Goal: Check status: Check status

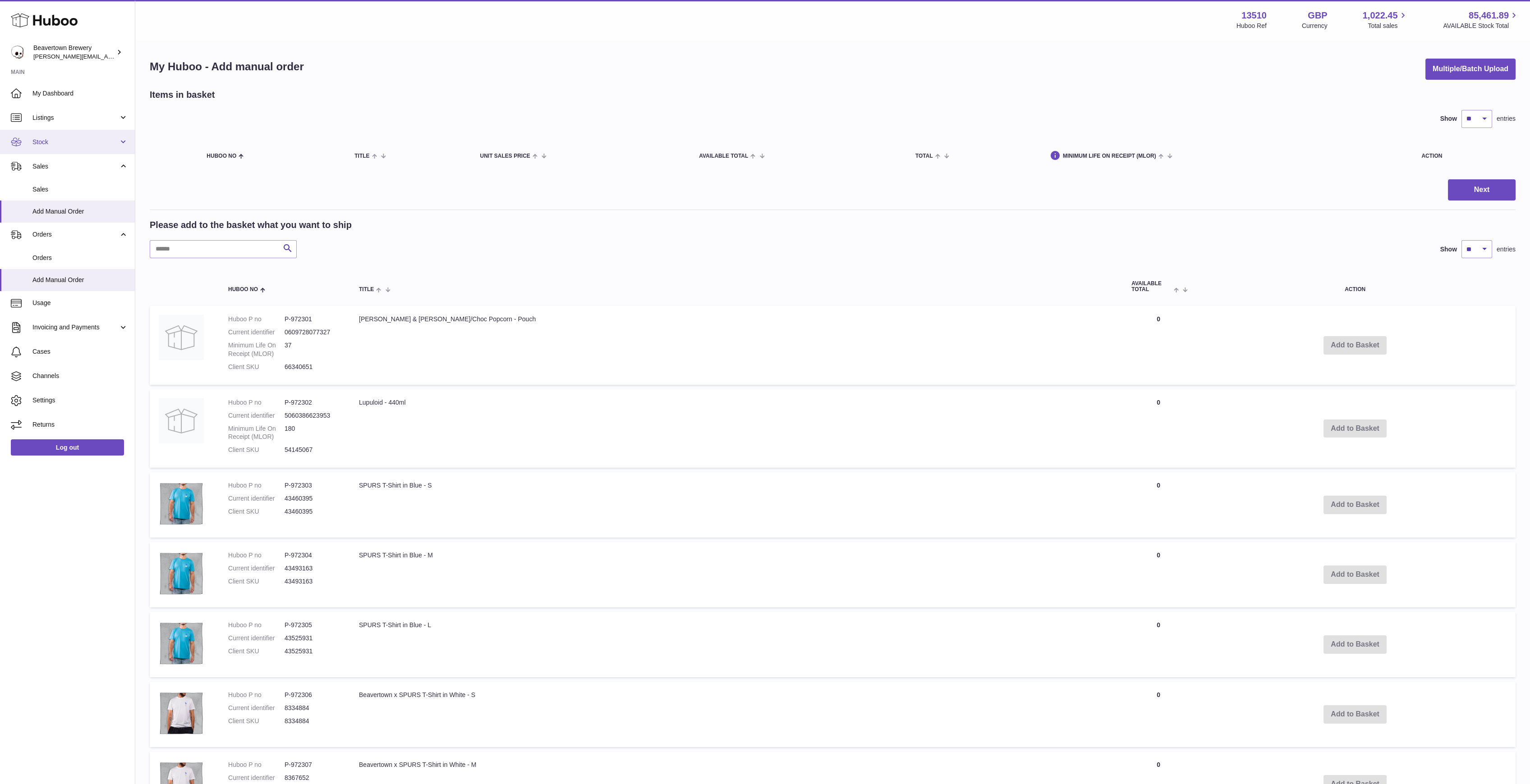
click at [50, 143] on span "Stock" at bounding box center [75, 142] width 86 height 8
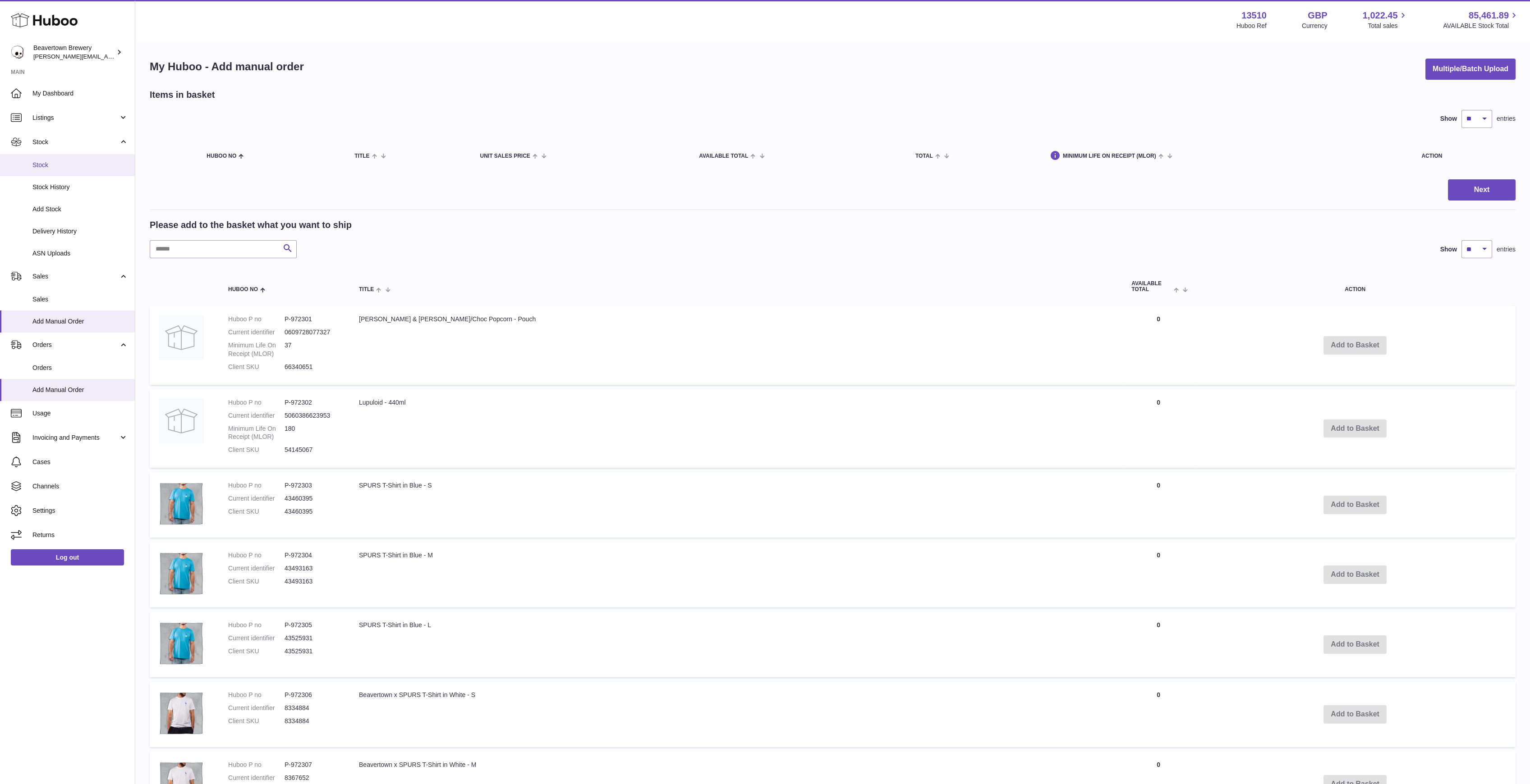
click at [51, 162] on span "Stock" at bounding box center [80, 165] width 96 height 8
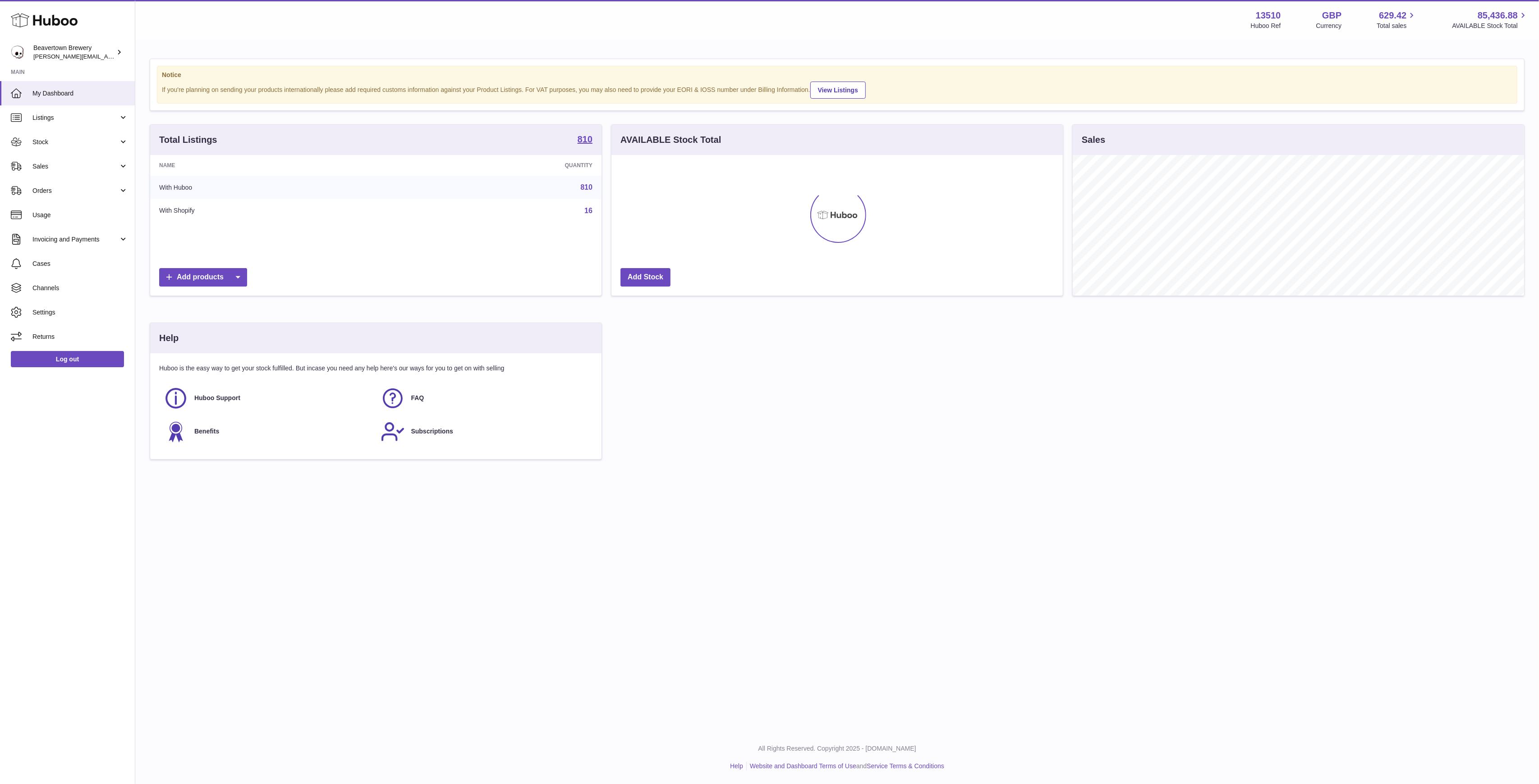
scroll to position [140, 452]
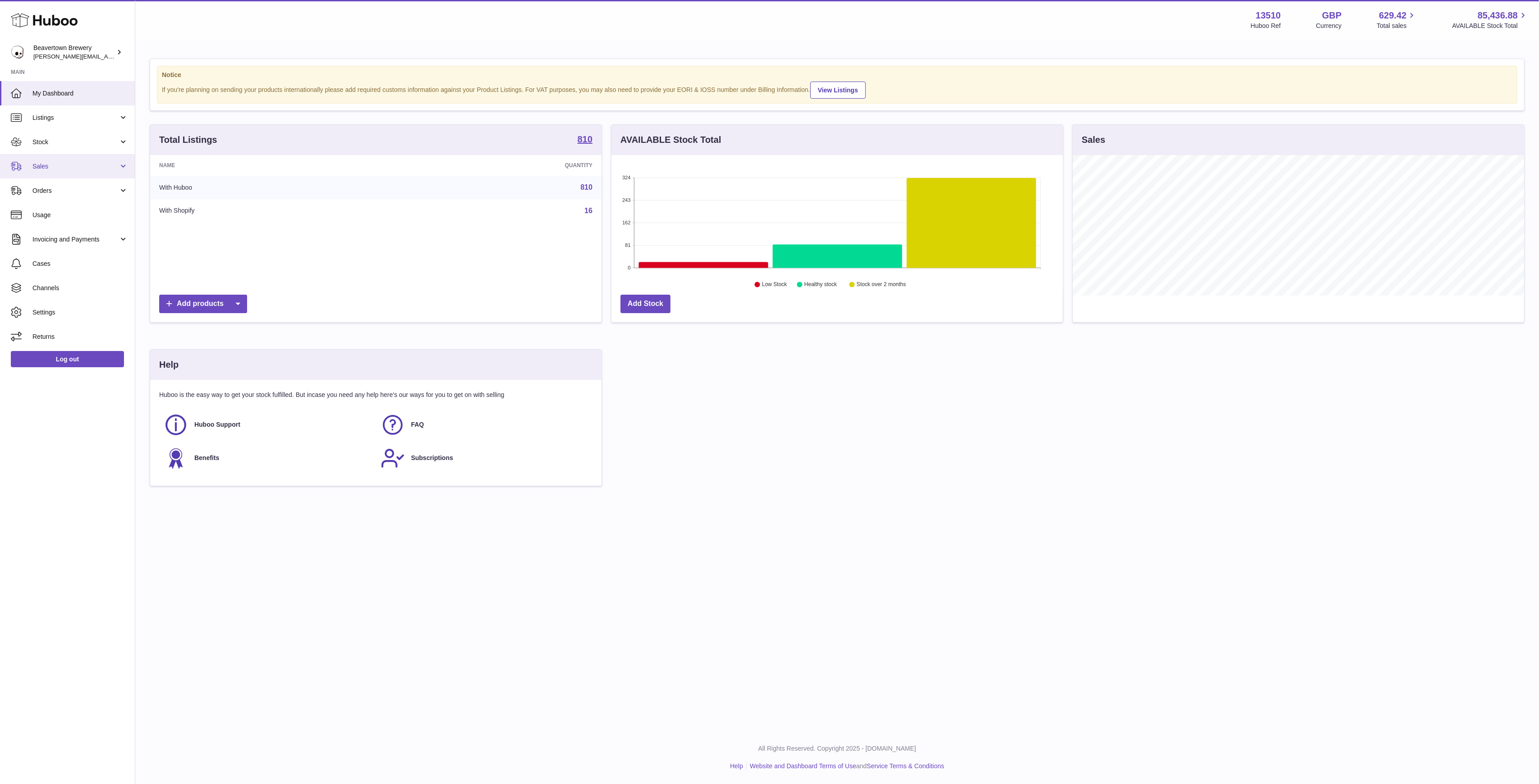
click at [59, 171] on link "Sales" at bounding box center [68, 166] width 135 height 24
click at [73, 183] on link "Sales" at bounding box center [68, 189] width 135 height 22
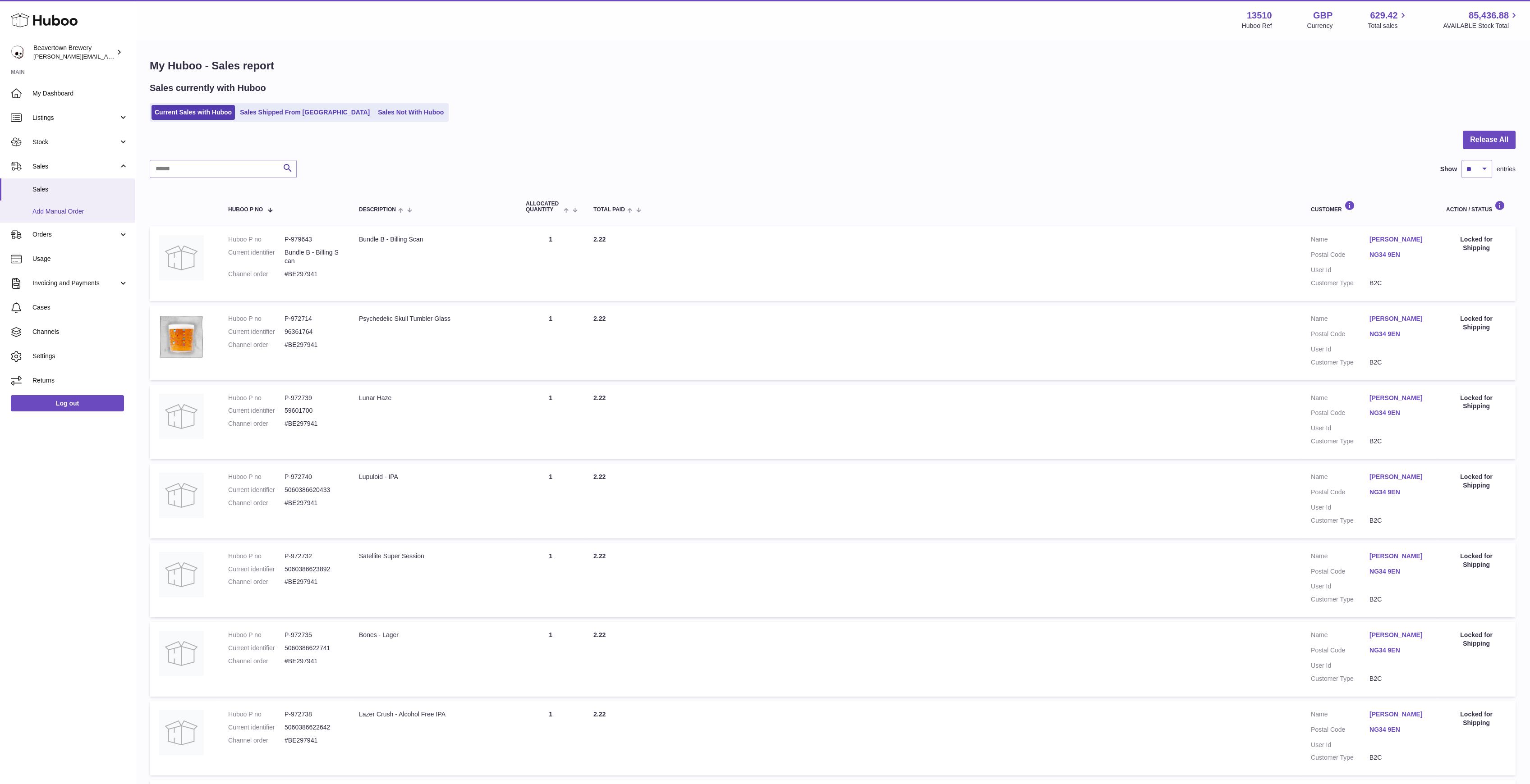
click at [76, 207] on span "Add Manual Order" at bounding box center [80, 211] width 96 height 8
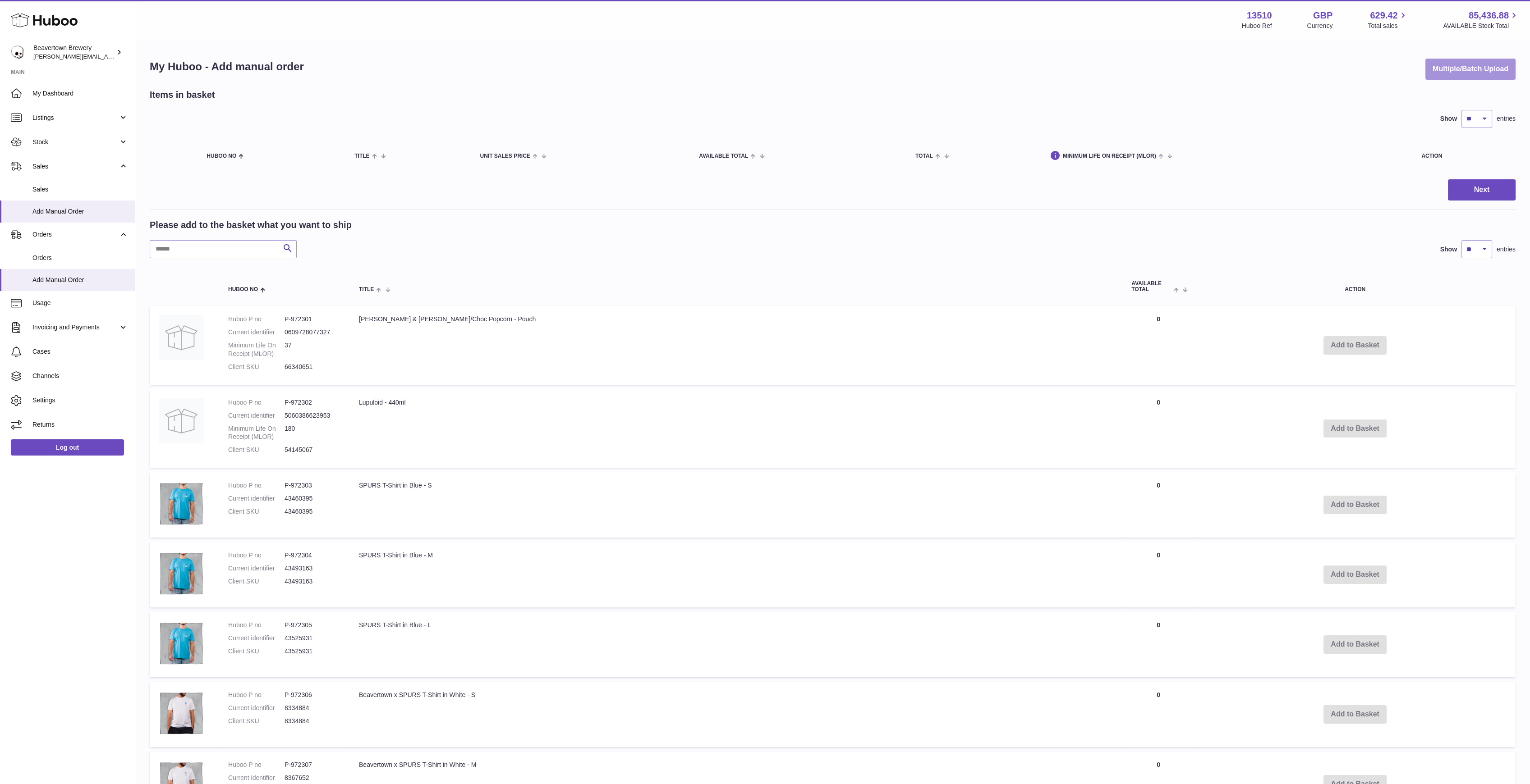
click at [1437, 72] on button "Multiple/Batch Upload" at bounding box center [1470, 69] width 90 height 21
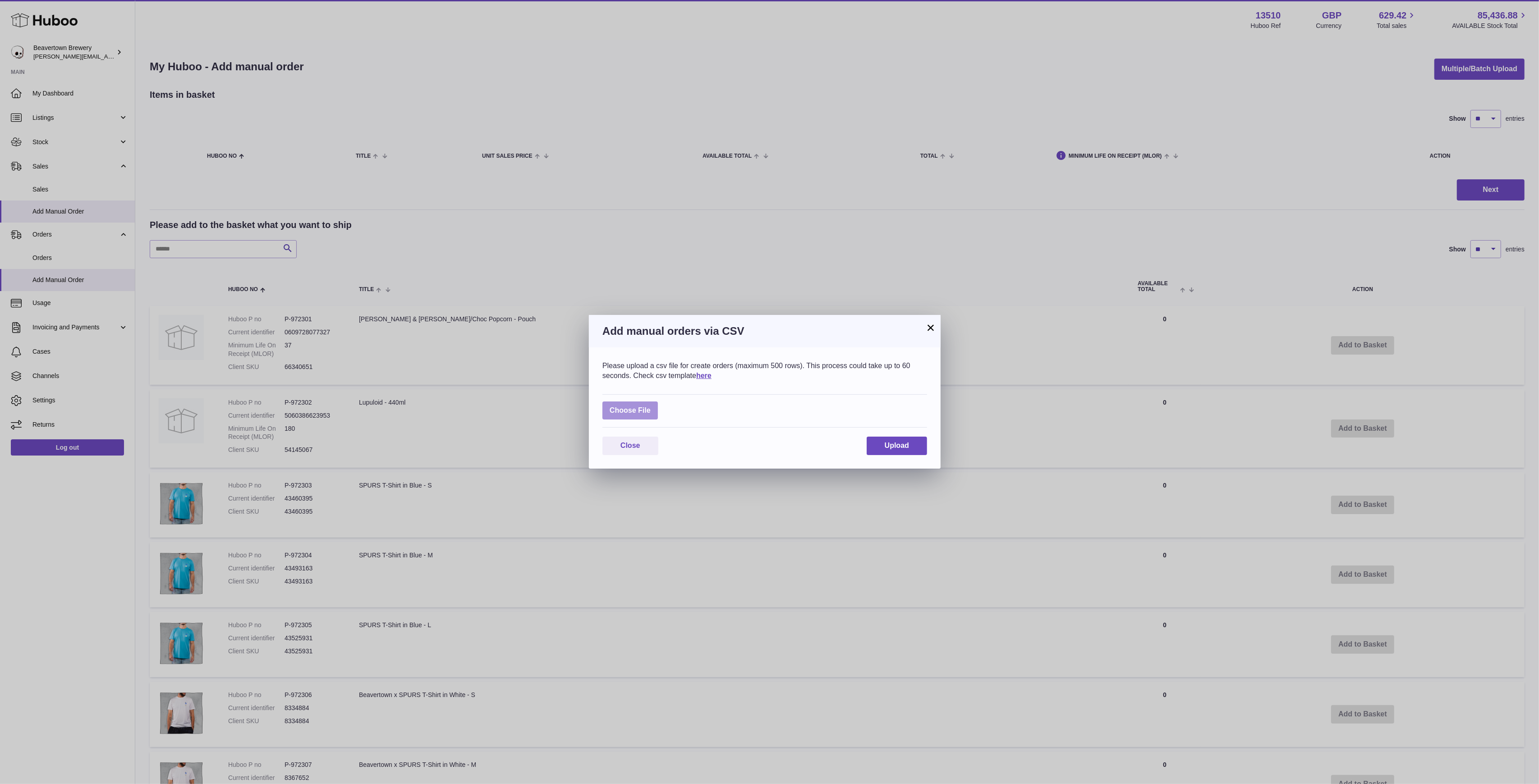
click at [608, 405] on label at bounding box center [630, 410] width 56 height 19
click at [651, 406] on input "file" at bounding box center [651, 406] width 1 height 1
type input "**********"
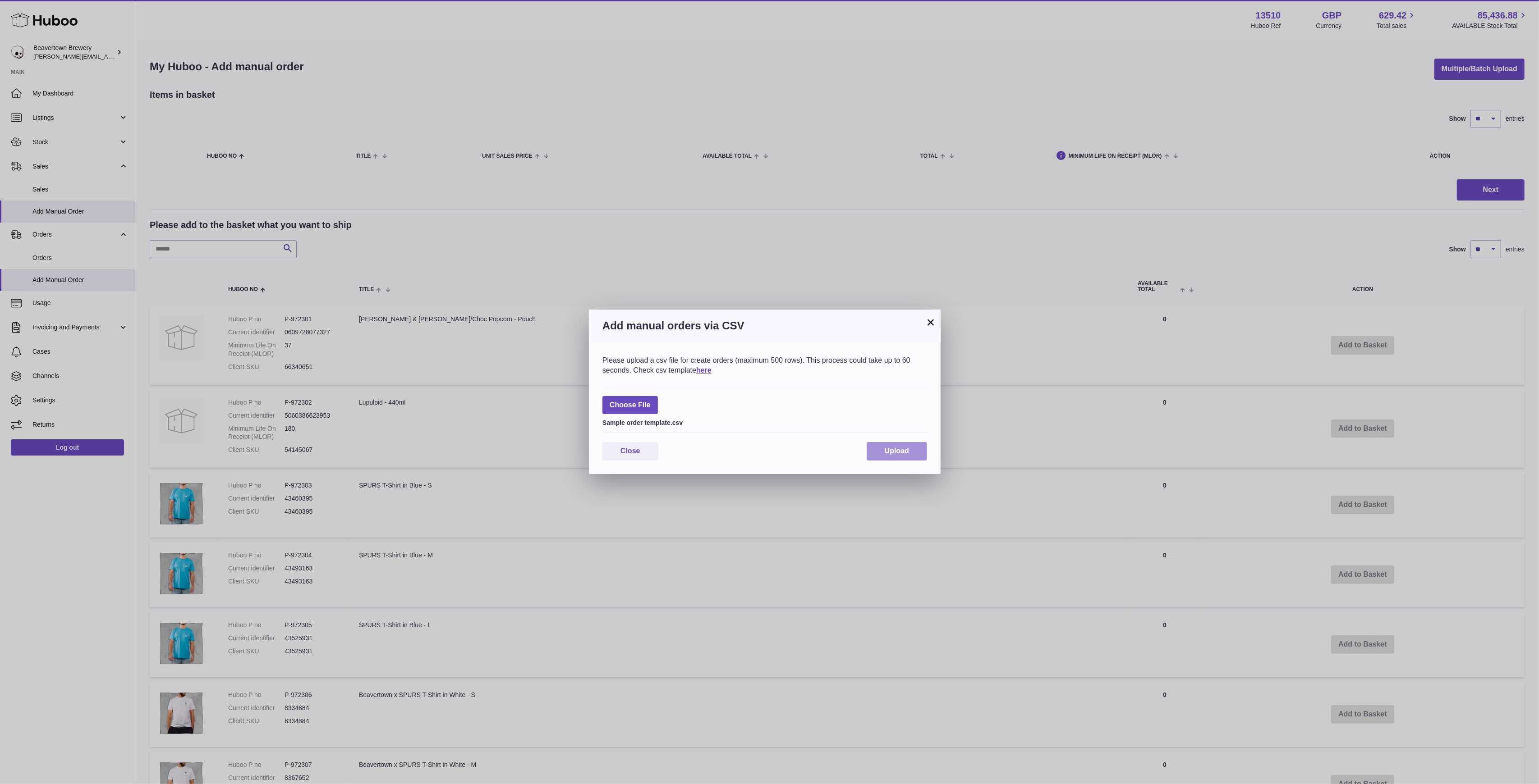
click at [876, 446] on button "Upload" at bounding box center [897, 451] width 60 height 19
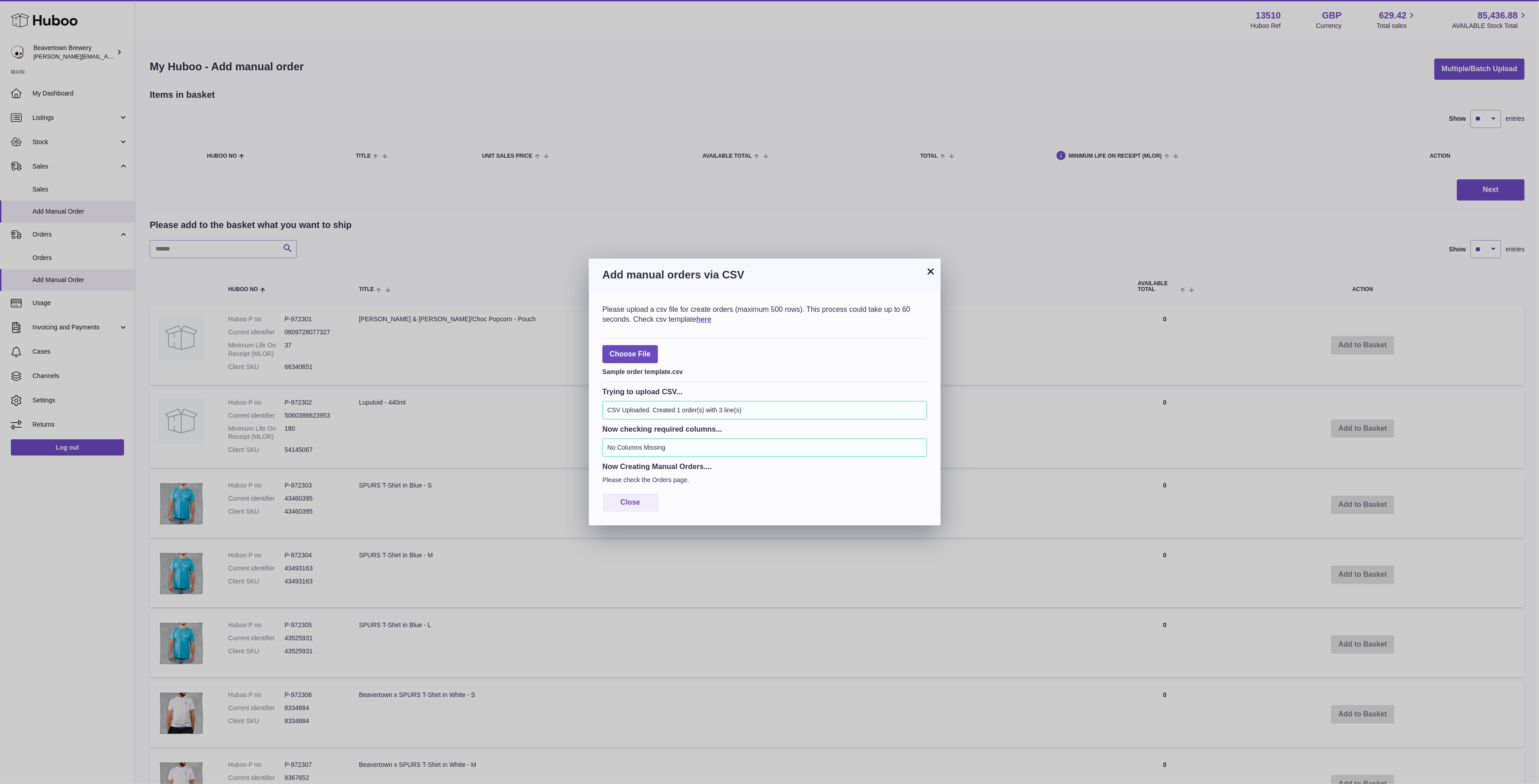
click at [934, 276] on button "×" at bounding box center [931, 271] width 11 height 11
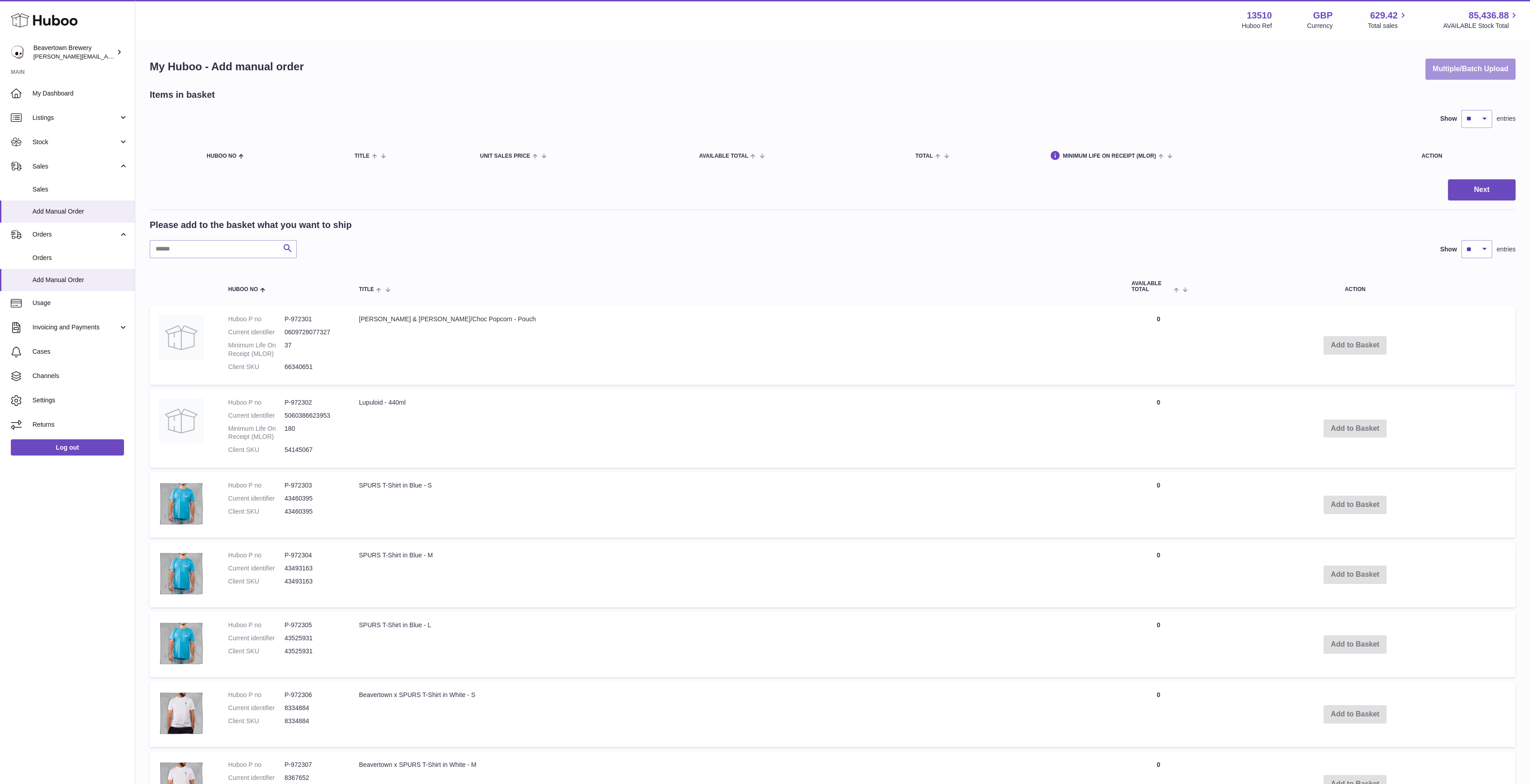
click at [1431, 75] on button "Multiple/Batch Upload" at bounding box center [1470, 69] width 90 height 21
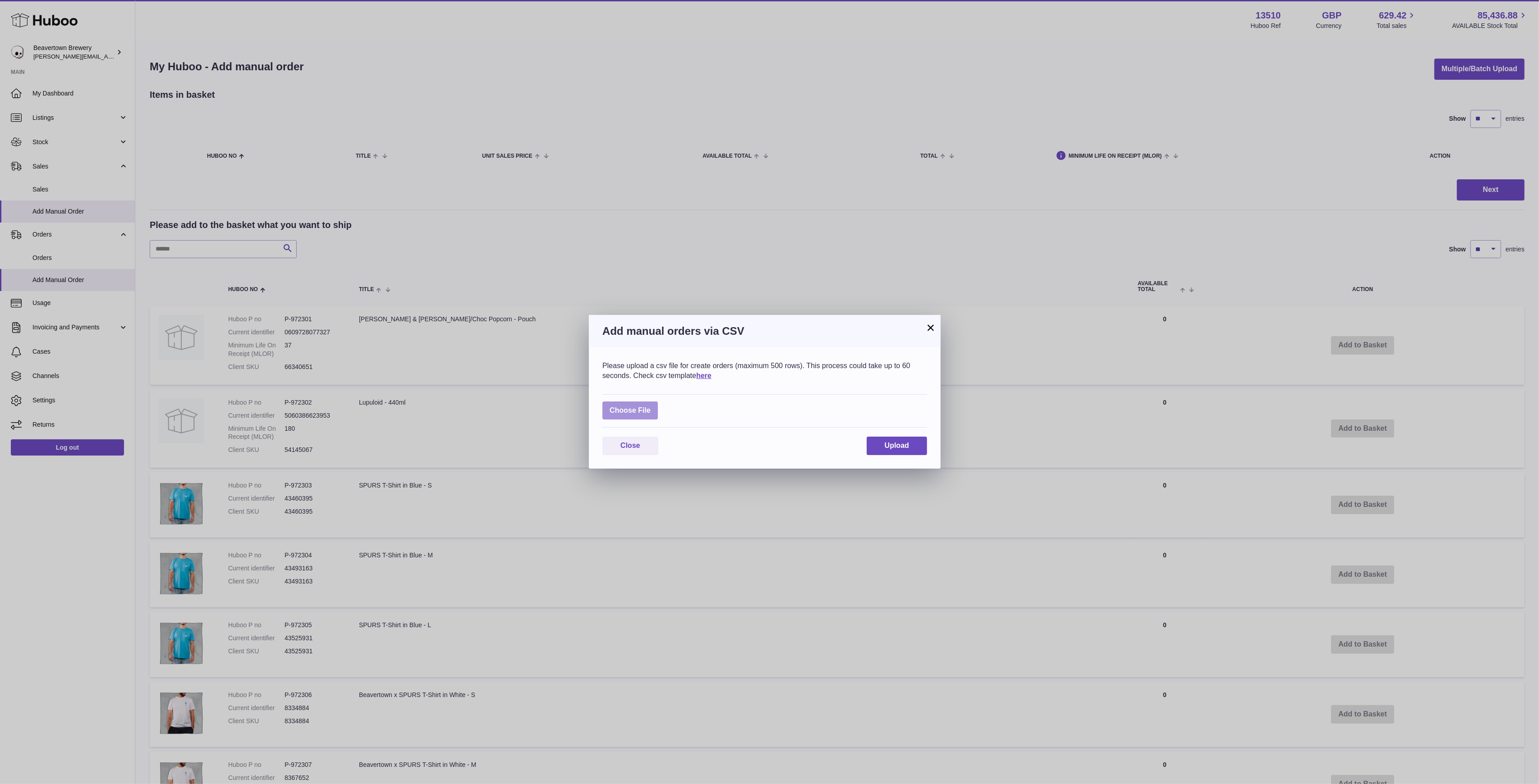
click at [637, 406] on label at bounding box center [630, 410] width 56 height 19
click at [651, 406] on input "file" at bounding box center [651, 406] width 1 height 1
type input "**********"
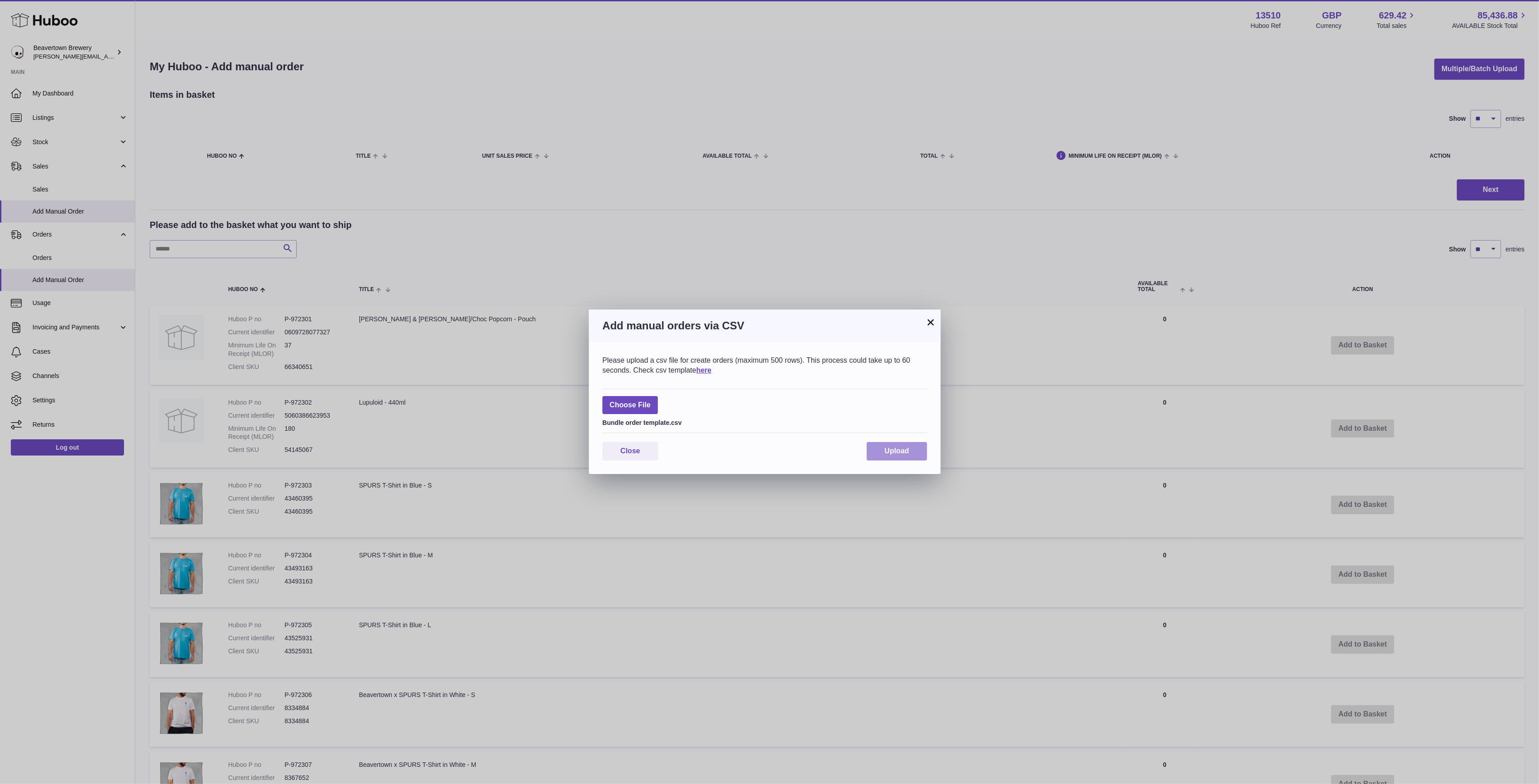
click at [908, 449] on span "Upload" at bounding box center [897, 451] width 24 height 8
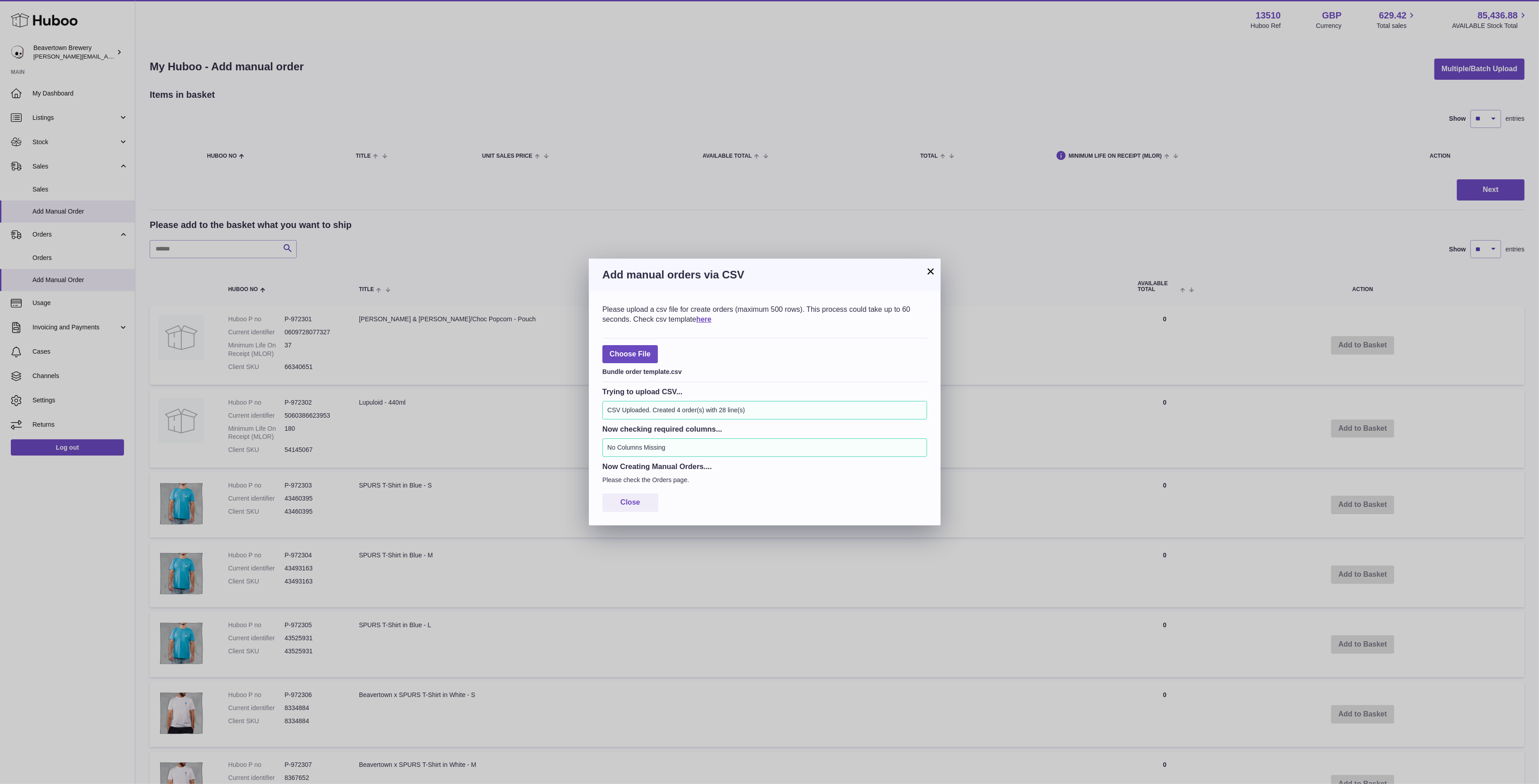
click at [928, 276] on button "×" at bounding box center [931, 271] width 11 height 11
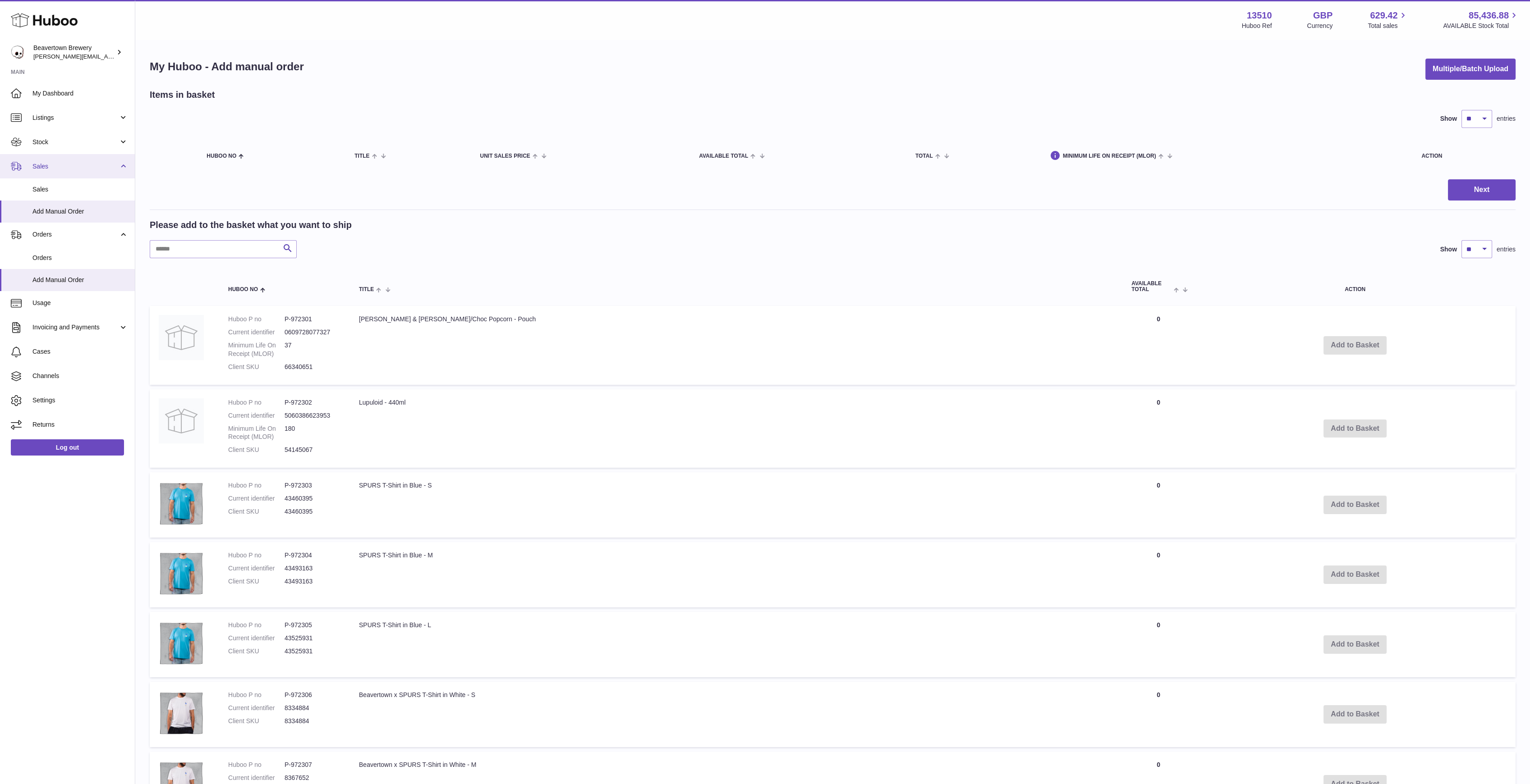
click at [56, 162] on span "Sales" at bounding box center [75, 167] width 86 height 8
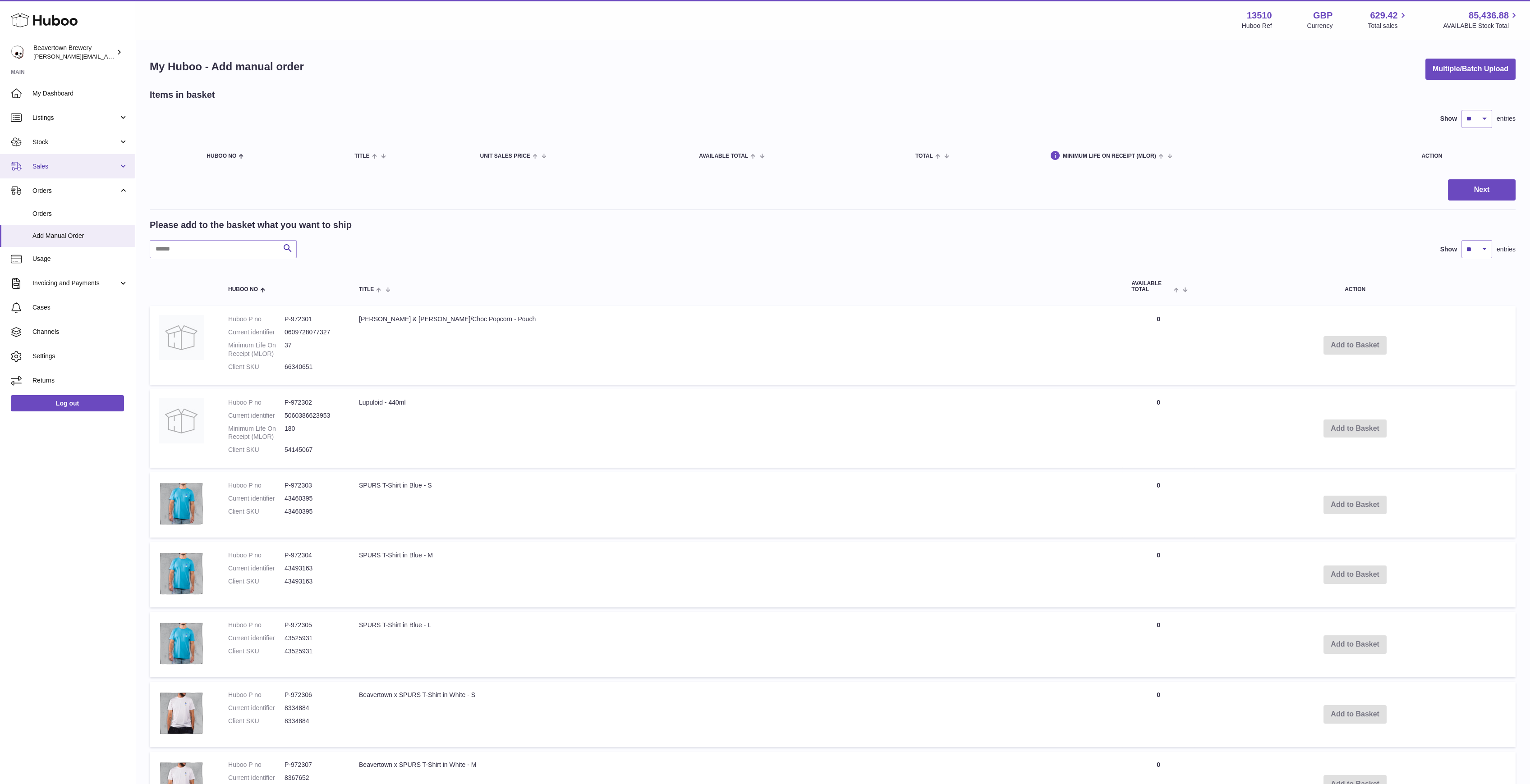
click at [57, 177] on link "Sales" at bounding box center [68, 166] width 135 height 24
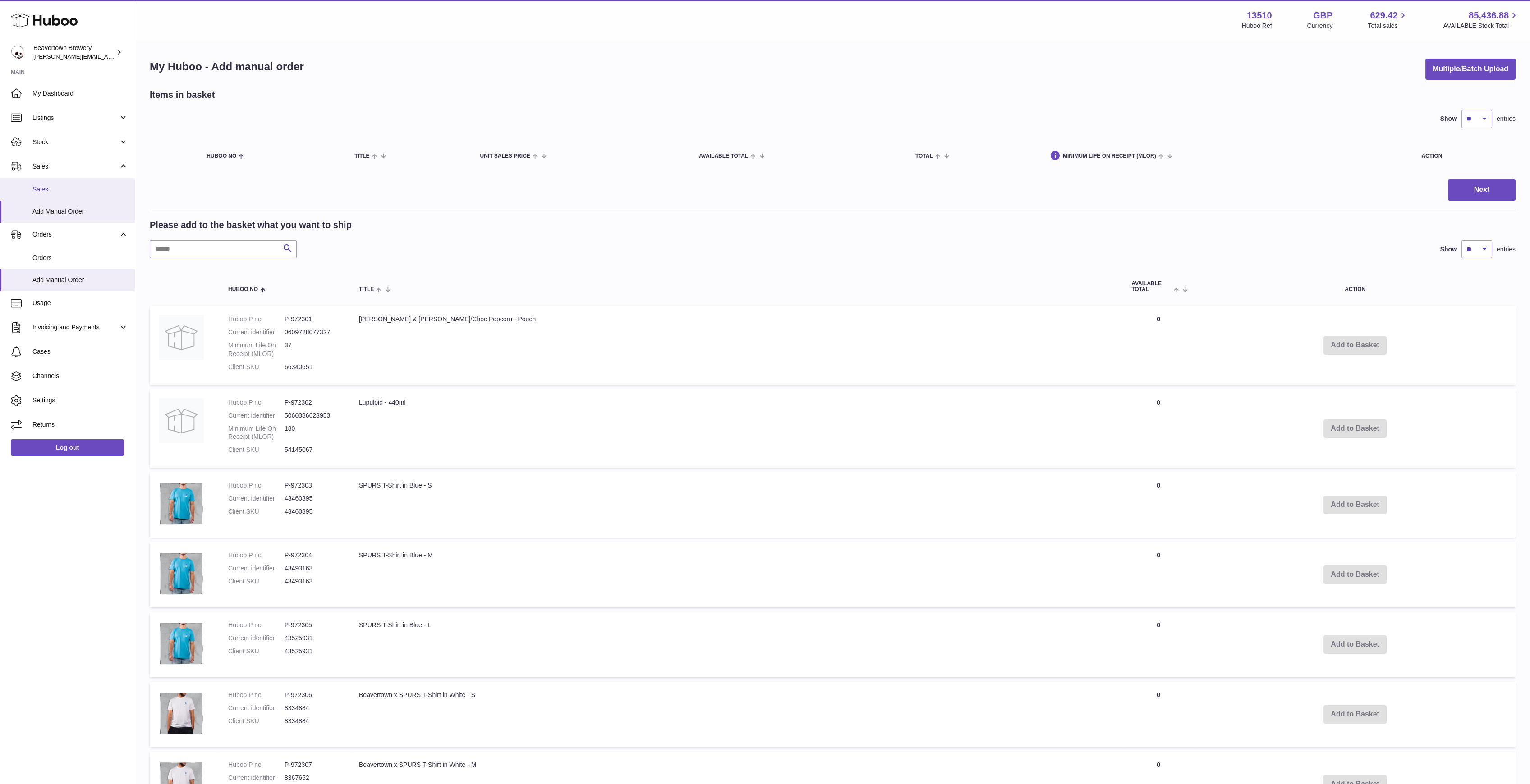
click at [58, 187] on span "Sales" at bounding box center [80, 189] width 96 height 8
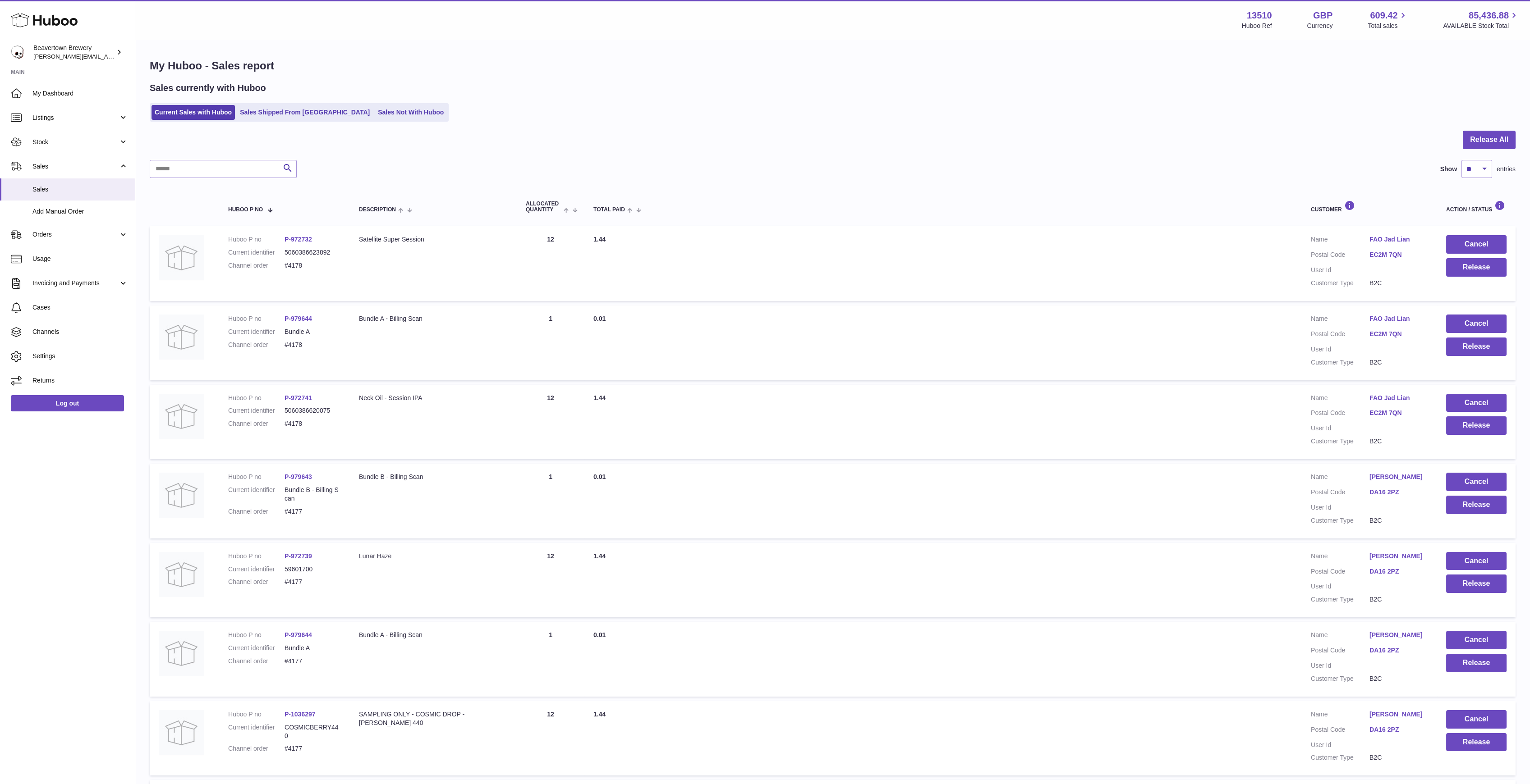
click at [227, 157] on div at bounding box center [833, 145] width 1366 height 29
click at [249, 122] on div "My Huboo - Sales report Sales currently with Huboo Current Sales with Huboo Sal…" at bounding box center [832, 549] width 1394 height 1018
click at [256, 116] on link "Sales Shipped From [GEOGRAPHIC_DATA]" at bounding box center [305, 112] width 136 height 15
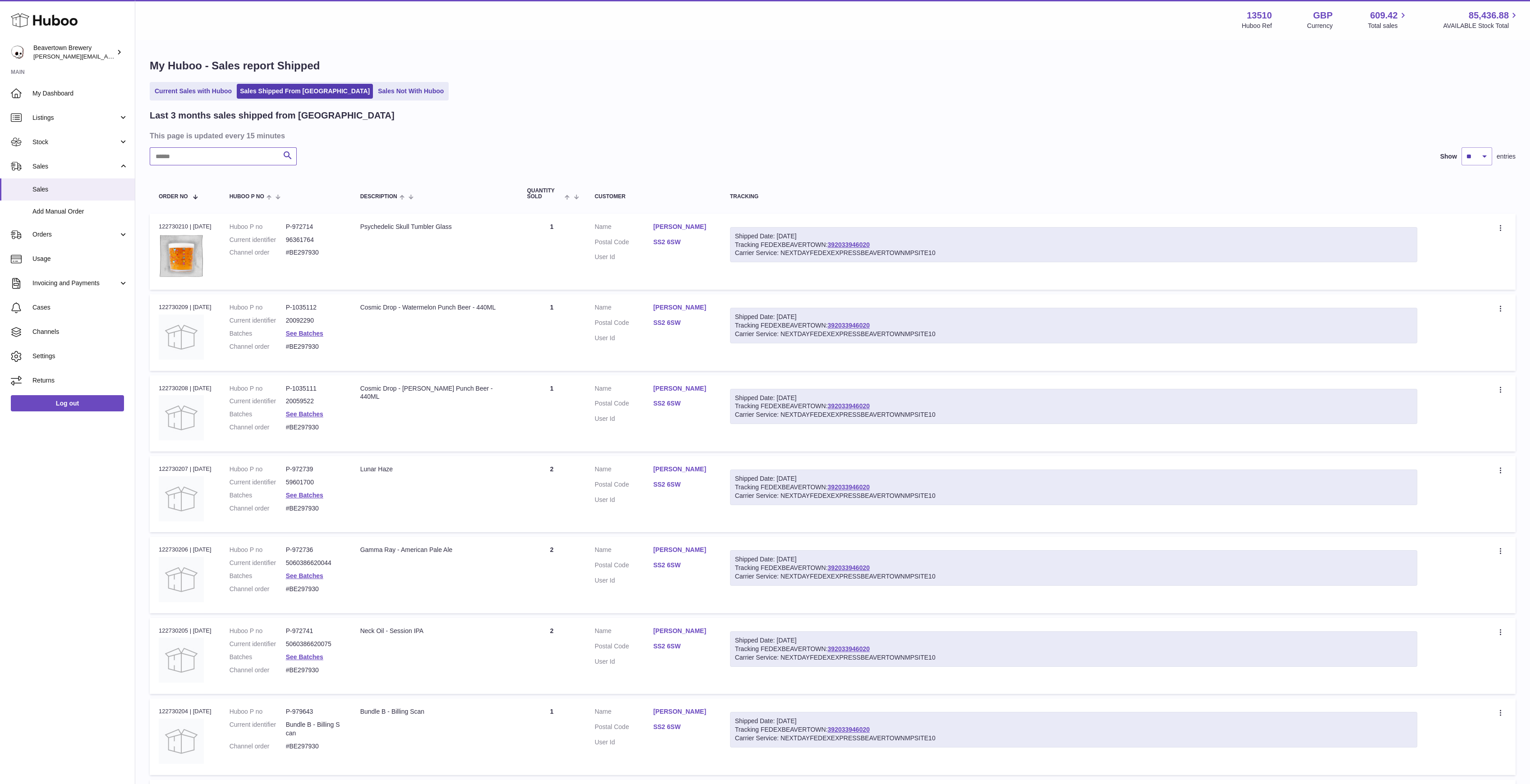
click at [216, 152] on input "text" at bounding box center [223, 156] width 147 height 18
paste input "*****"
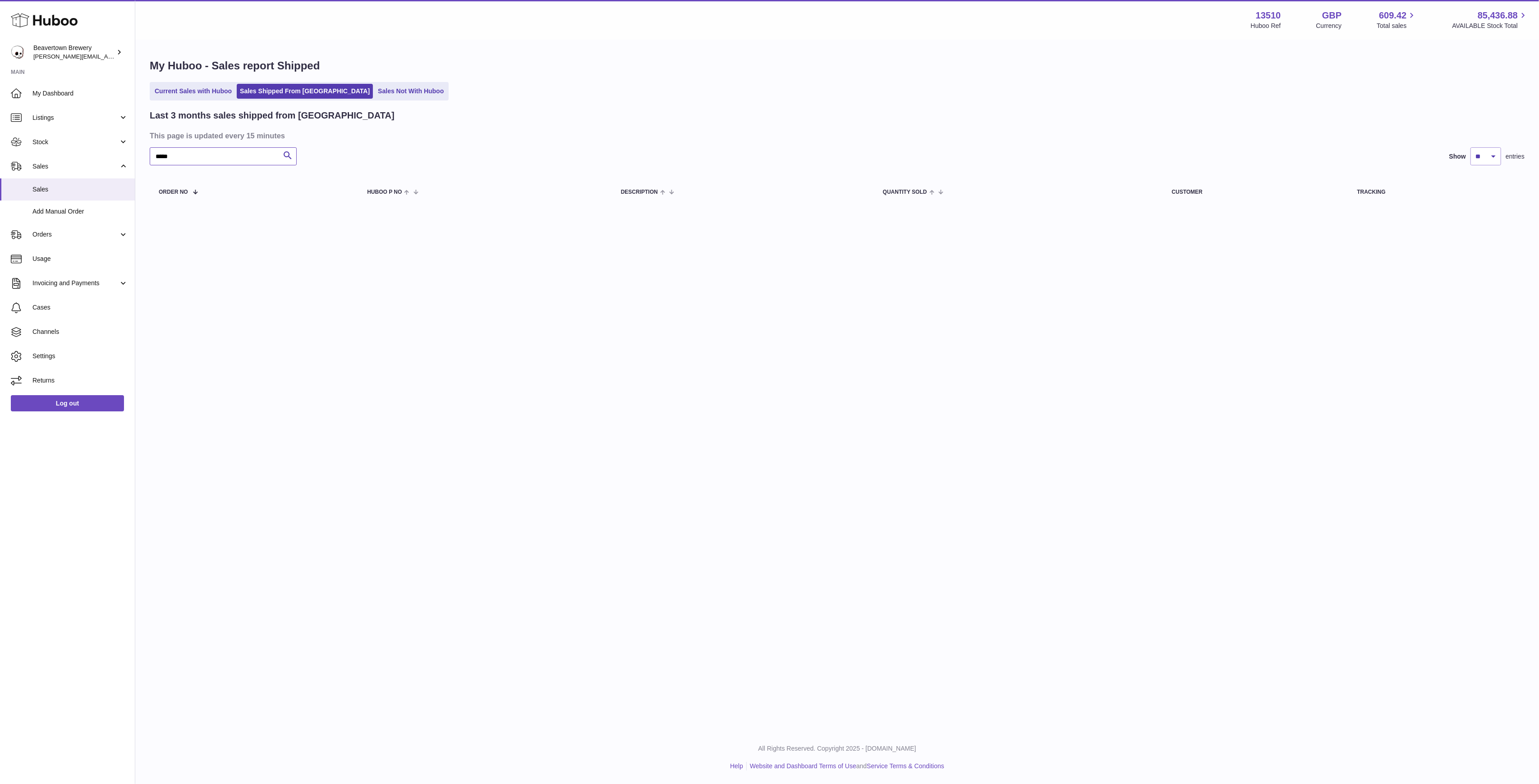
type input "*****"
click at [344, 103] on div "My Huboo - Sales report Shipped Current Sales with Huboo Sales Shipped From Hub…" at bounding box center [837, 134] width 1404 height 186
click at [375, 93] on link "Sales Not With Huboo" at bounding box center [410, 91] width 72 height 15
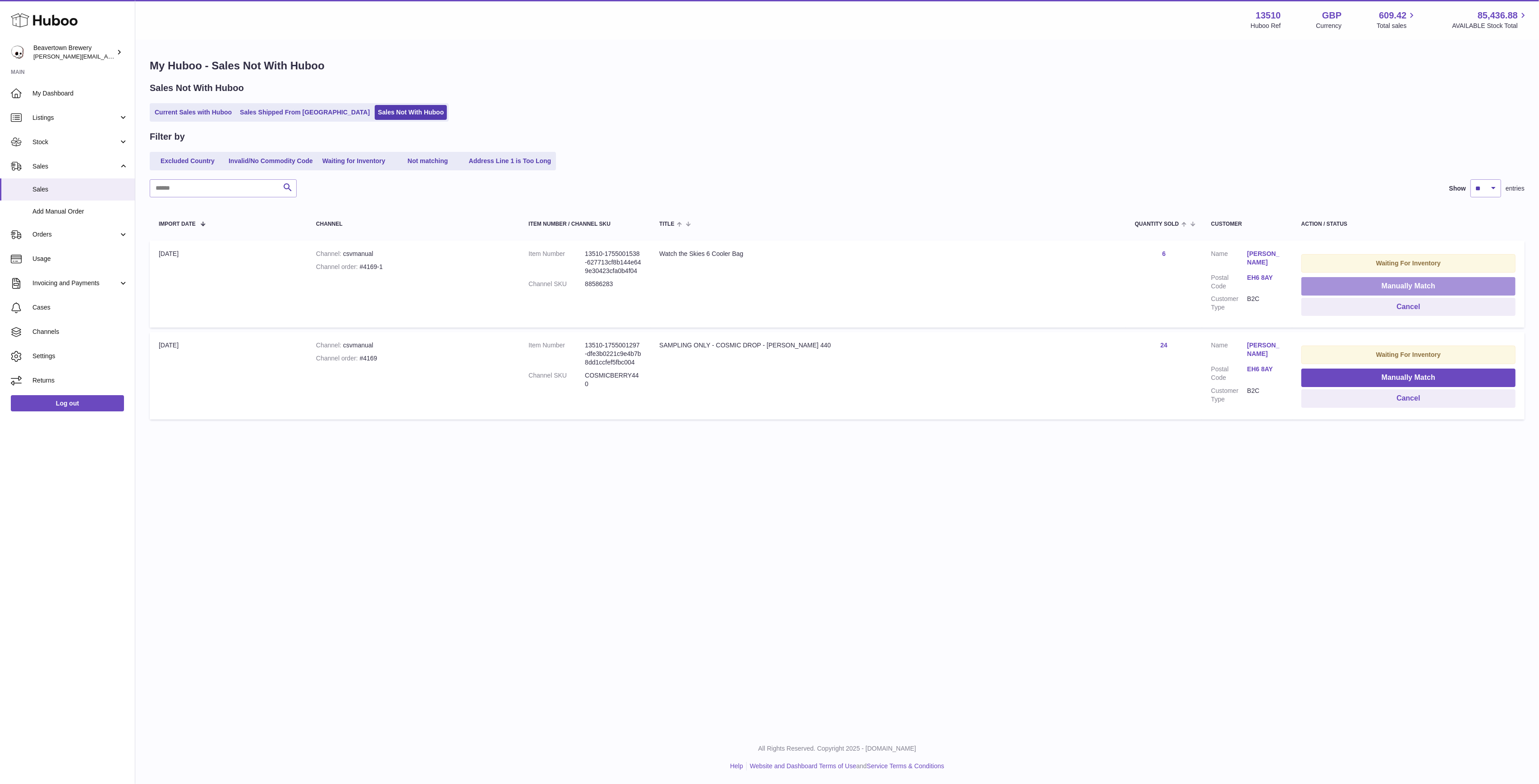
click at [1424, 283] on button "Manually Match" at bounding box center [1408, 286] width 214 height 19
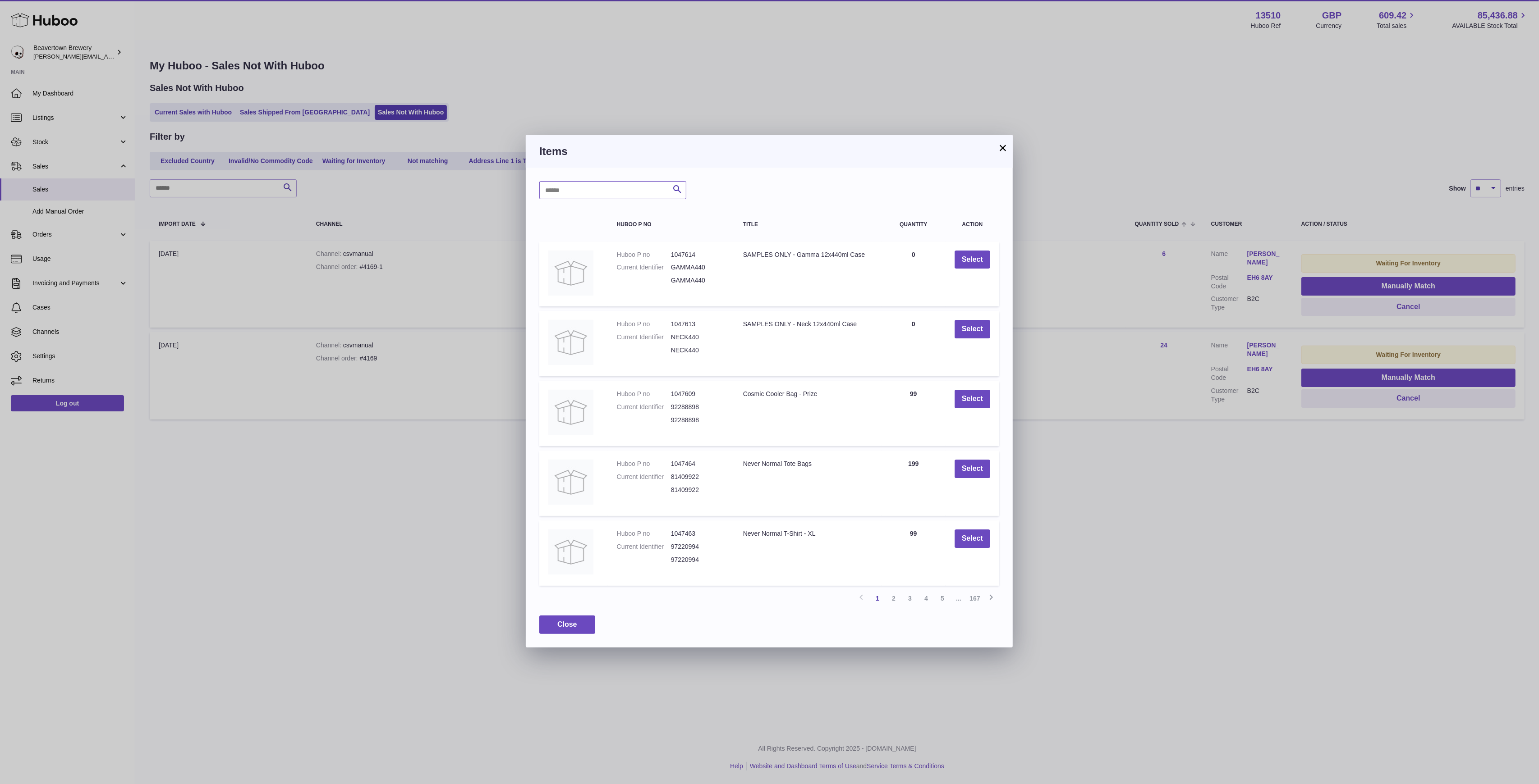
click at [591, 196] on input "text" at bounding box center [613, 190] width 147 height 18
type input "******"
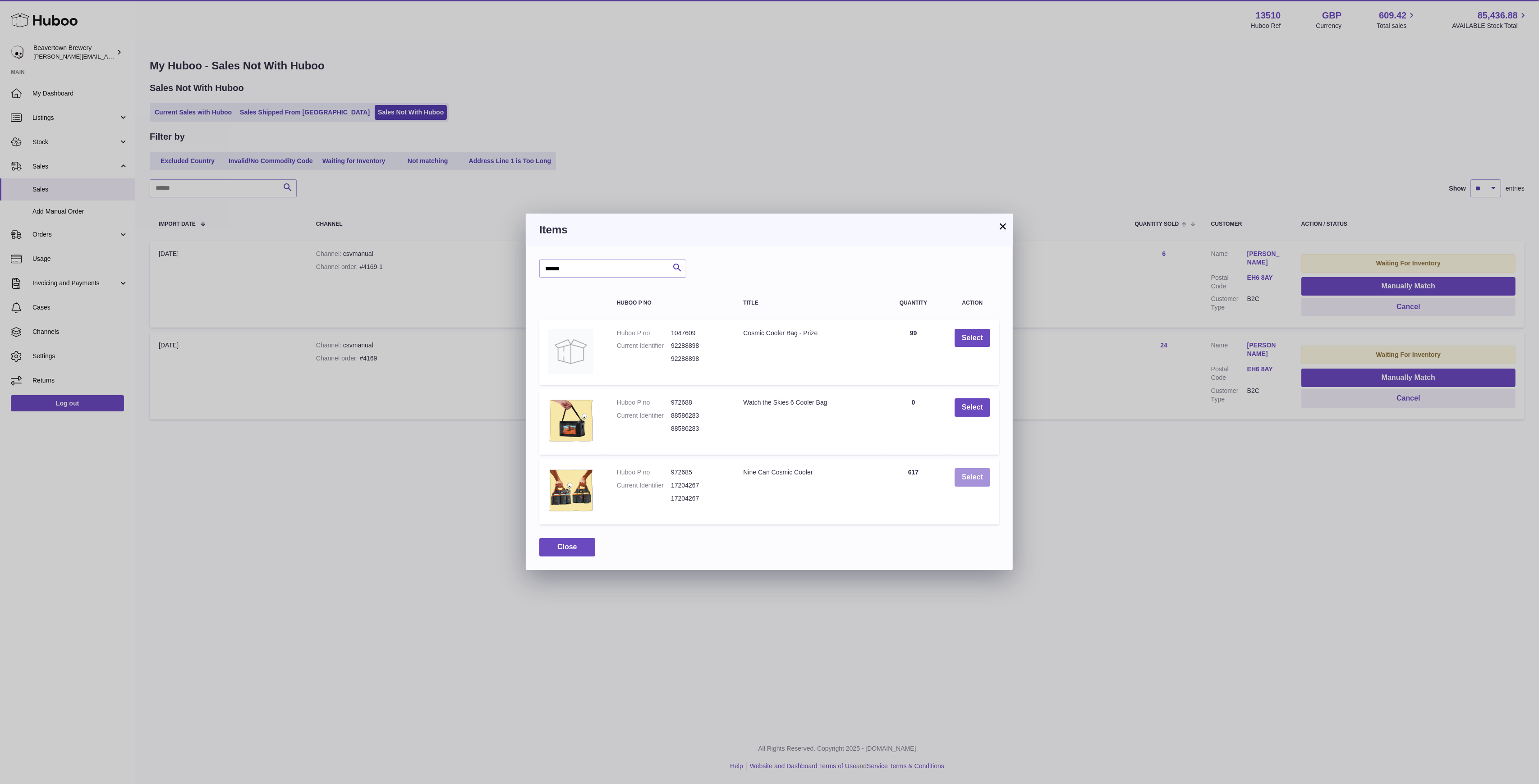
click at [968, 474] on button "Select" at bounding box center [973, 477] width 36 height 19
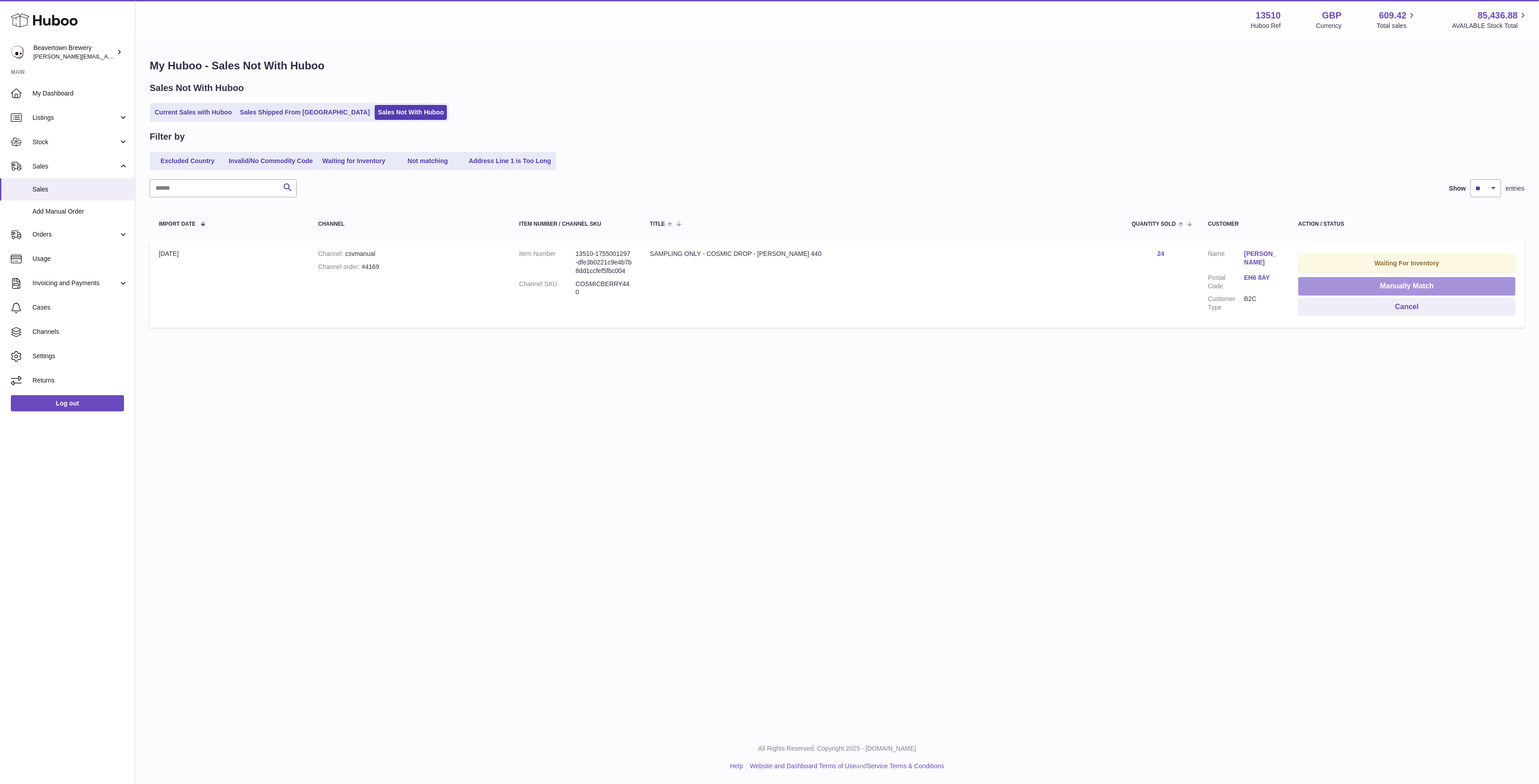
click at [1301, 284] on button "Manually Match" at bounding box center [1407, 286] width 217 height 19
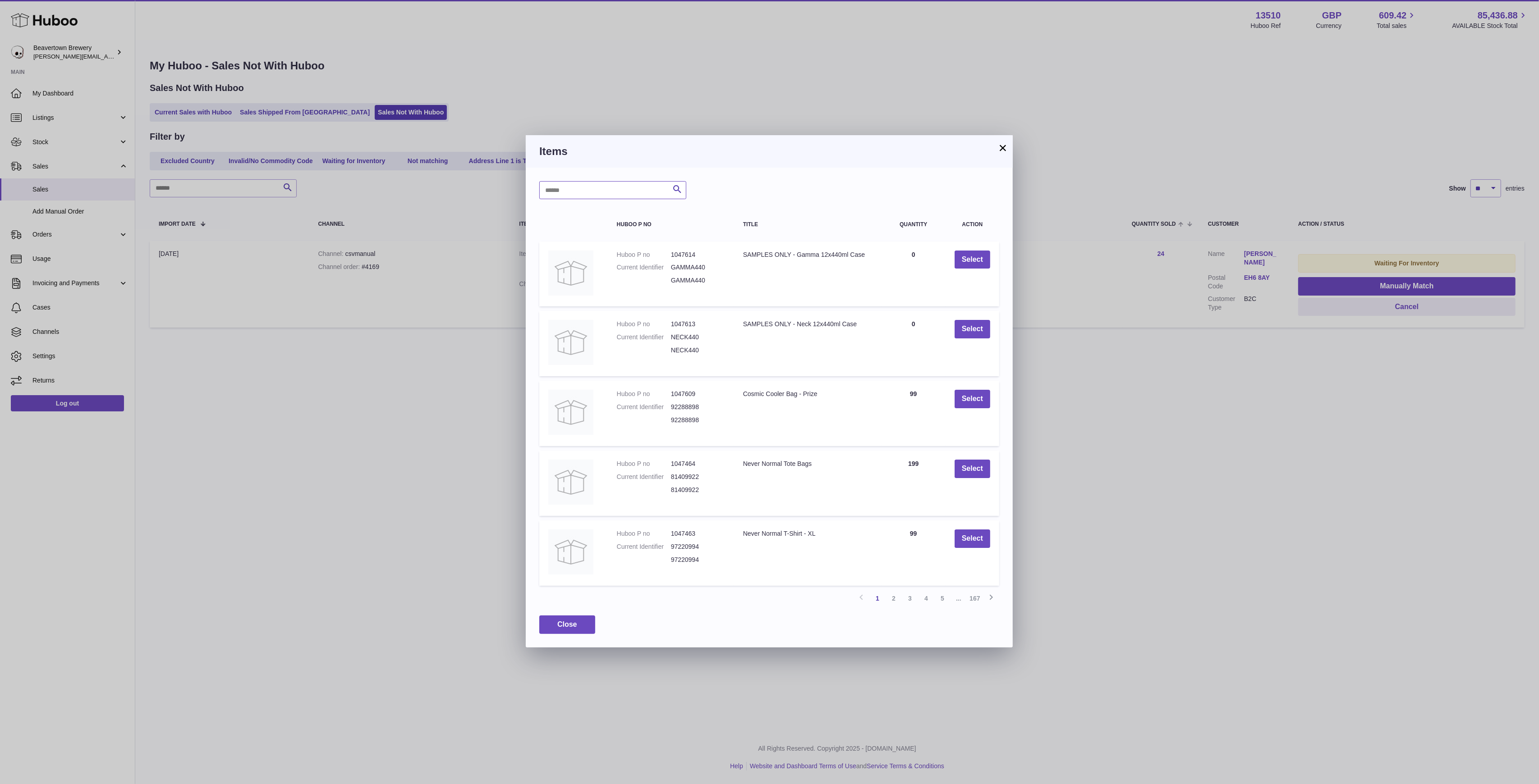
click at [612, 194] on input "text" at bounding box center [613, 190] width 147 height 18
type input "**********"
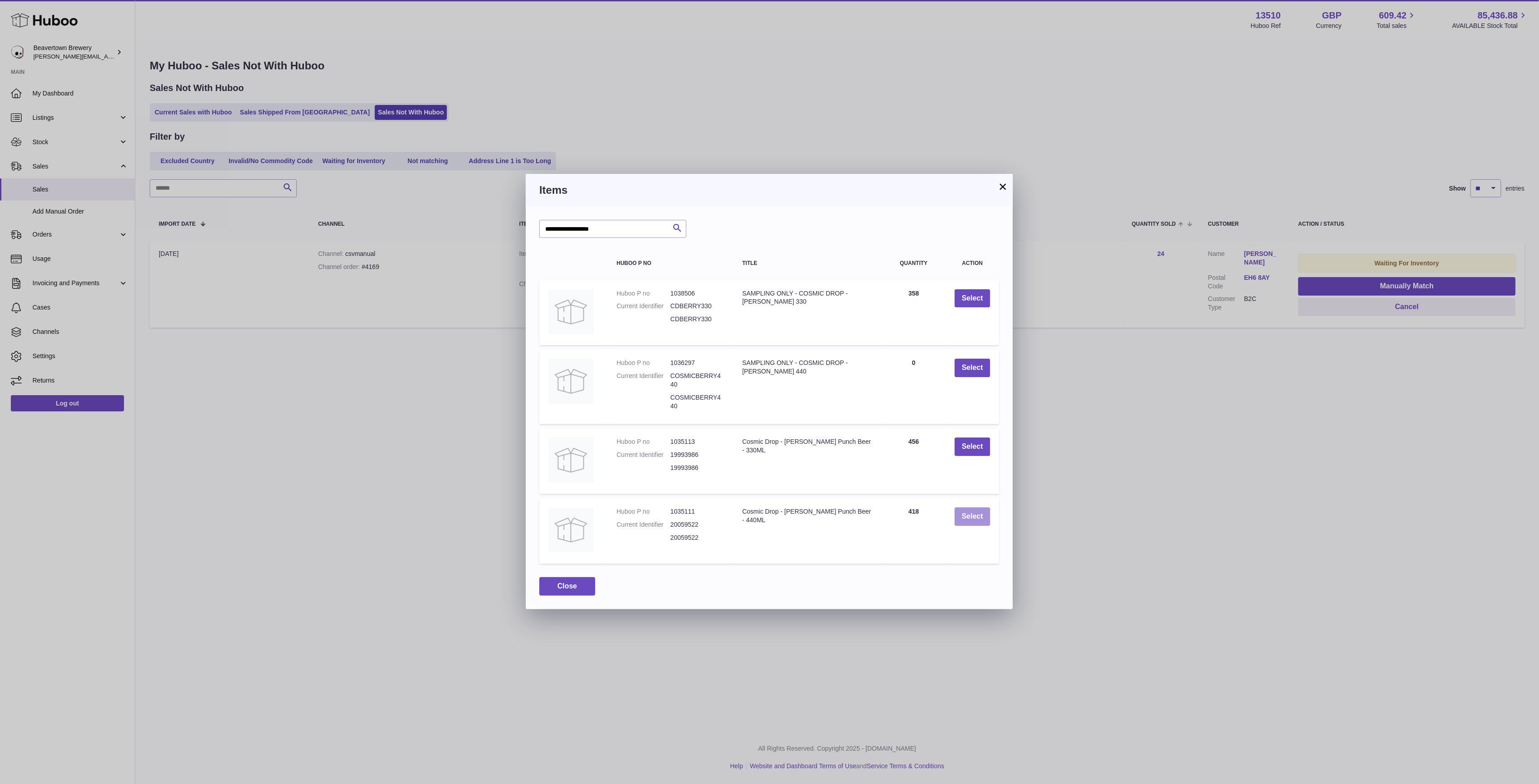
click at [963, 519] on button "Select" at bounding box center [973, 516] width 36 height 19
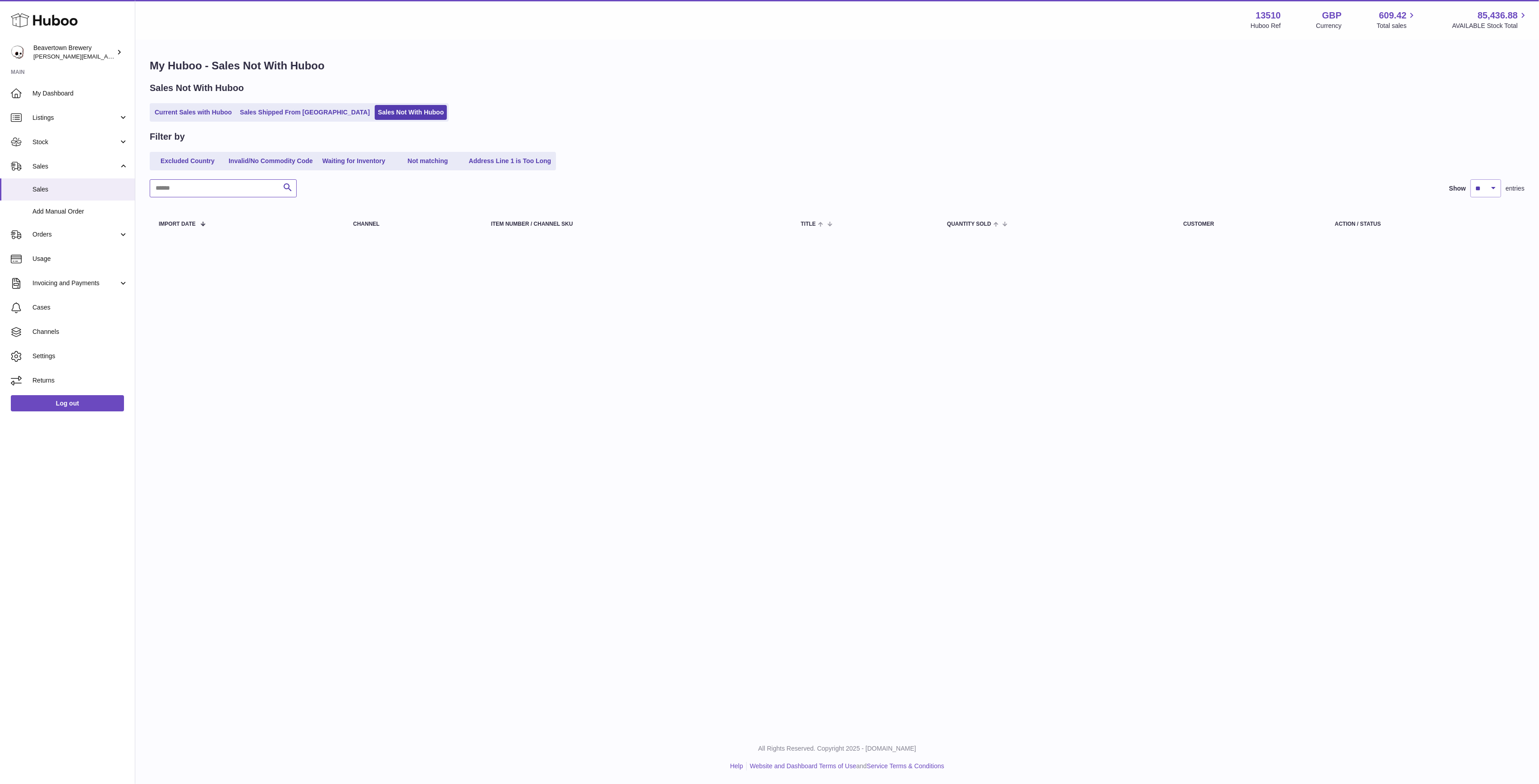
click at [189, 186] on input "text" at bounding box center [223, 188] width 147 height 18
click at [270, 118] on link "Sales Shipped From [GEOGRAPHIC_DATA]" at bounding box center [305, 112] width 136 height 15
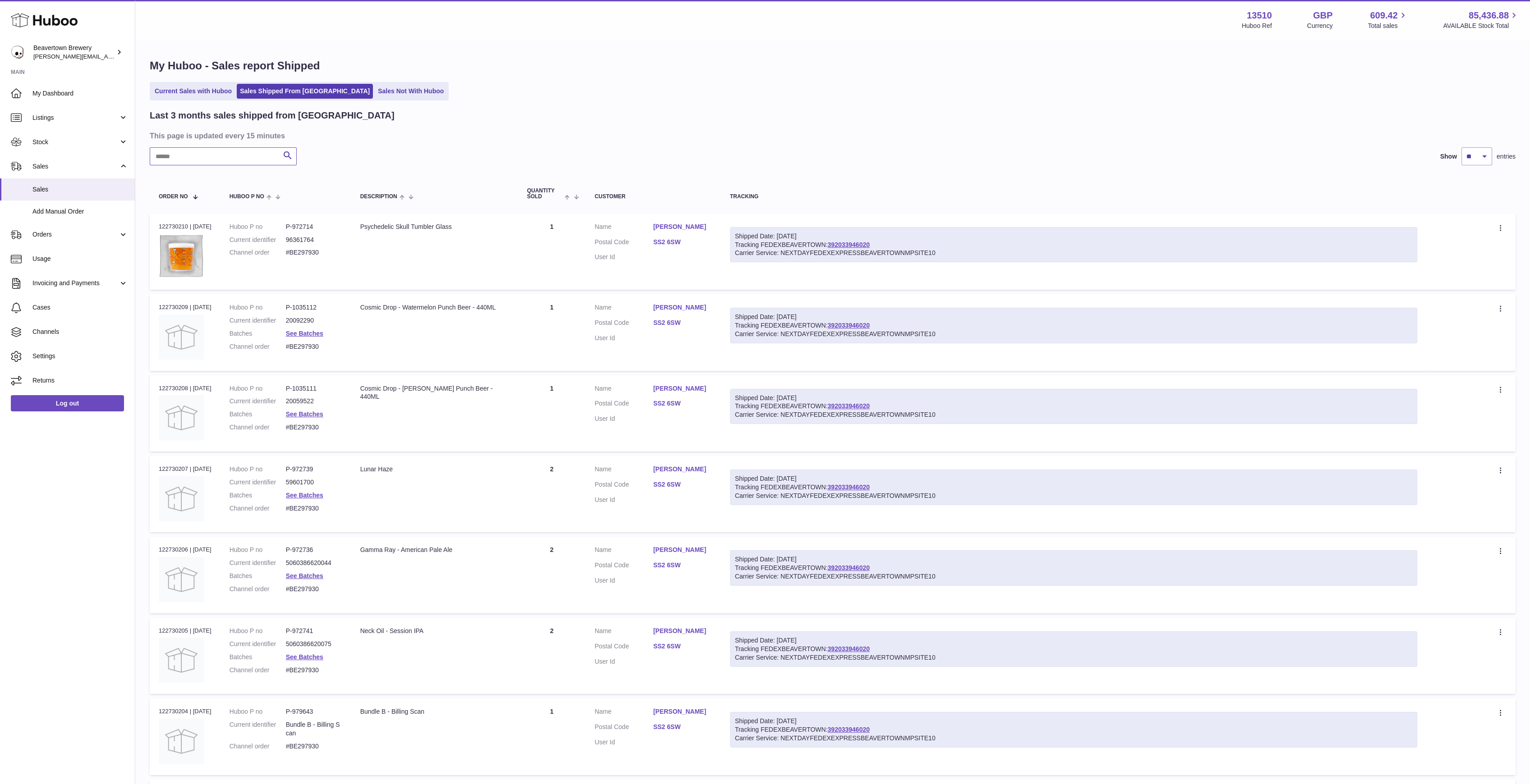
click at [213, 158] on input "text" at bounding box center [223, 156] width 147 height 18
paste input "*****"
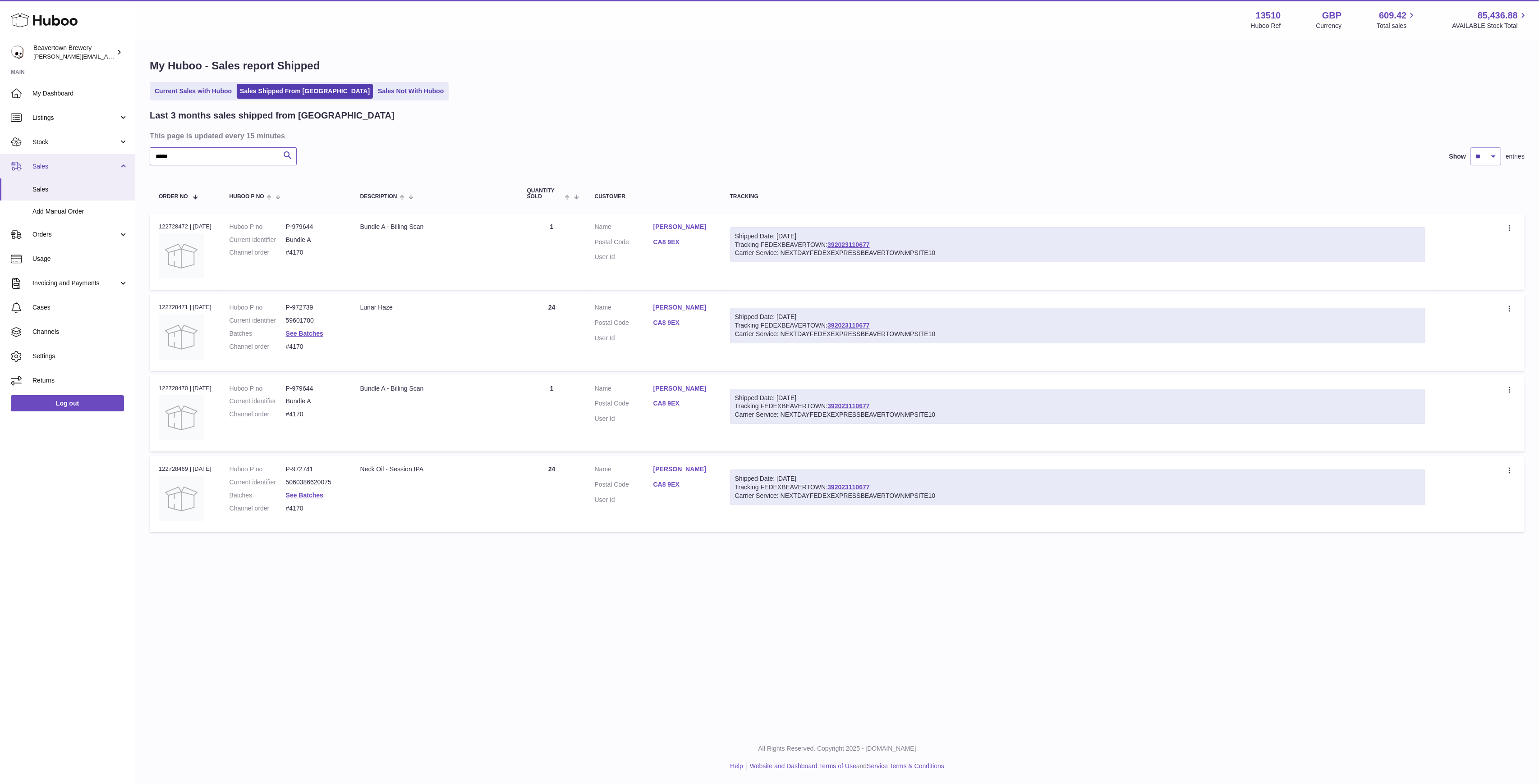
drag, startPoint x: 201, startPoint y: 165, endPoint x: 94, endPoint y: 155, distance: 107.5
click at [95, 155] on div "Huboo Beavertown Brewery [PERSON_NAME][EMAIL_ADDRESS][PERSON_NAME][DOMAIN_NAME]…" at bounding box center [770, 392] width 1539 height 784
paste input "text"
drag, startPoint x: 197, startPoint y: 164, endPoint x: 100, endPoint y: 158, distance: 97.2
click at [100, 158] on div "Huboo Beavertown Brewery [PERSON_NAME][EMAIL_ADDRESS][PERSON_NAME][DOMAIN_NAME]…" at bounding box center [770, 392] width 1539 height 784
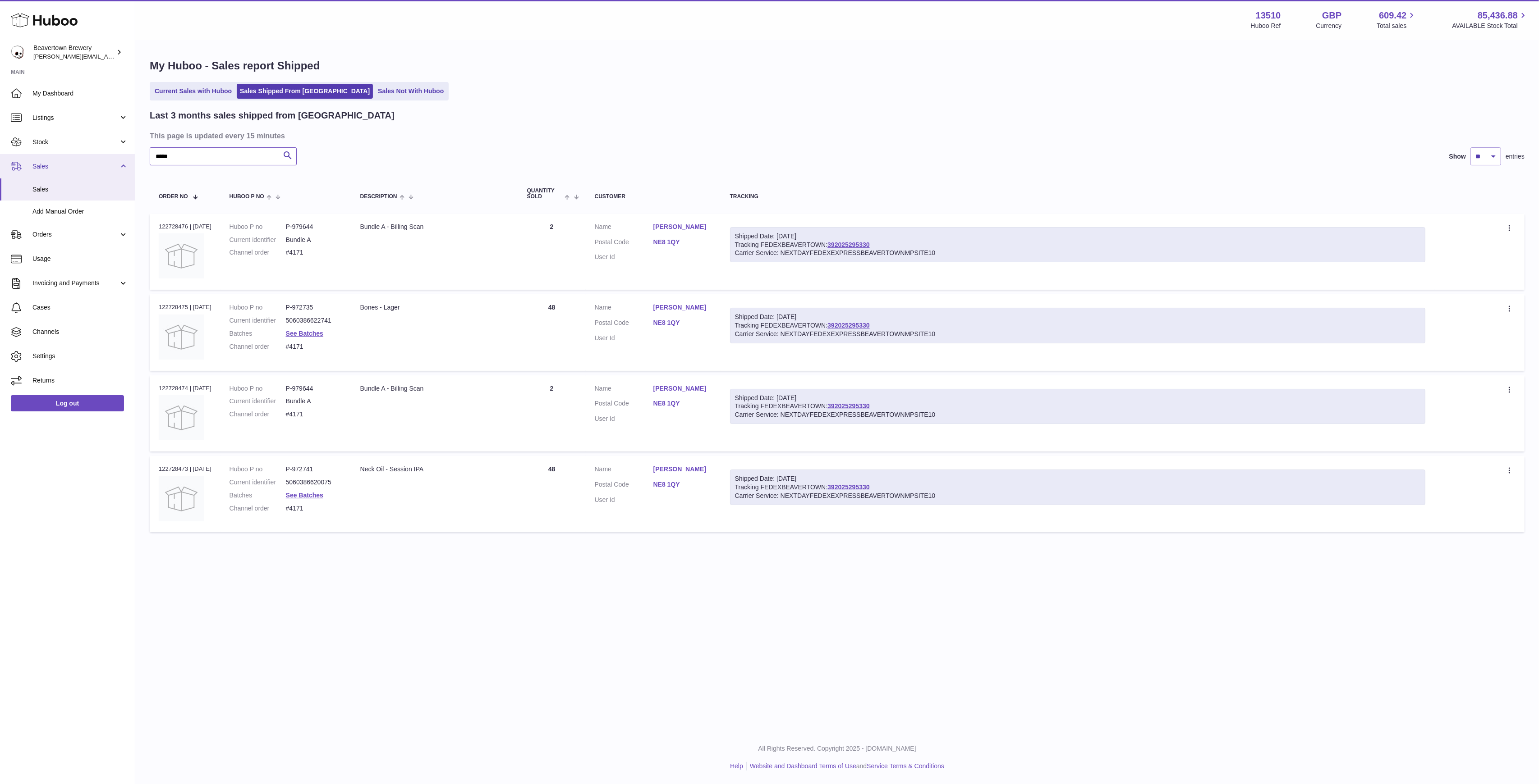
paste input "text"
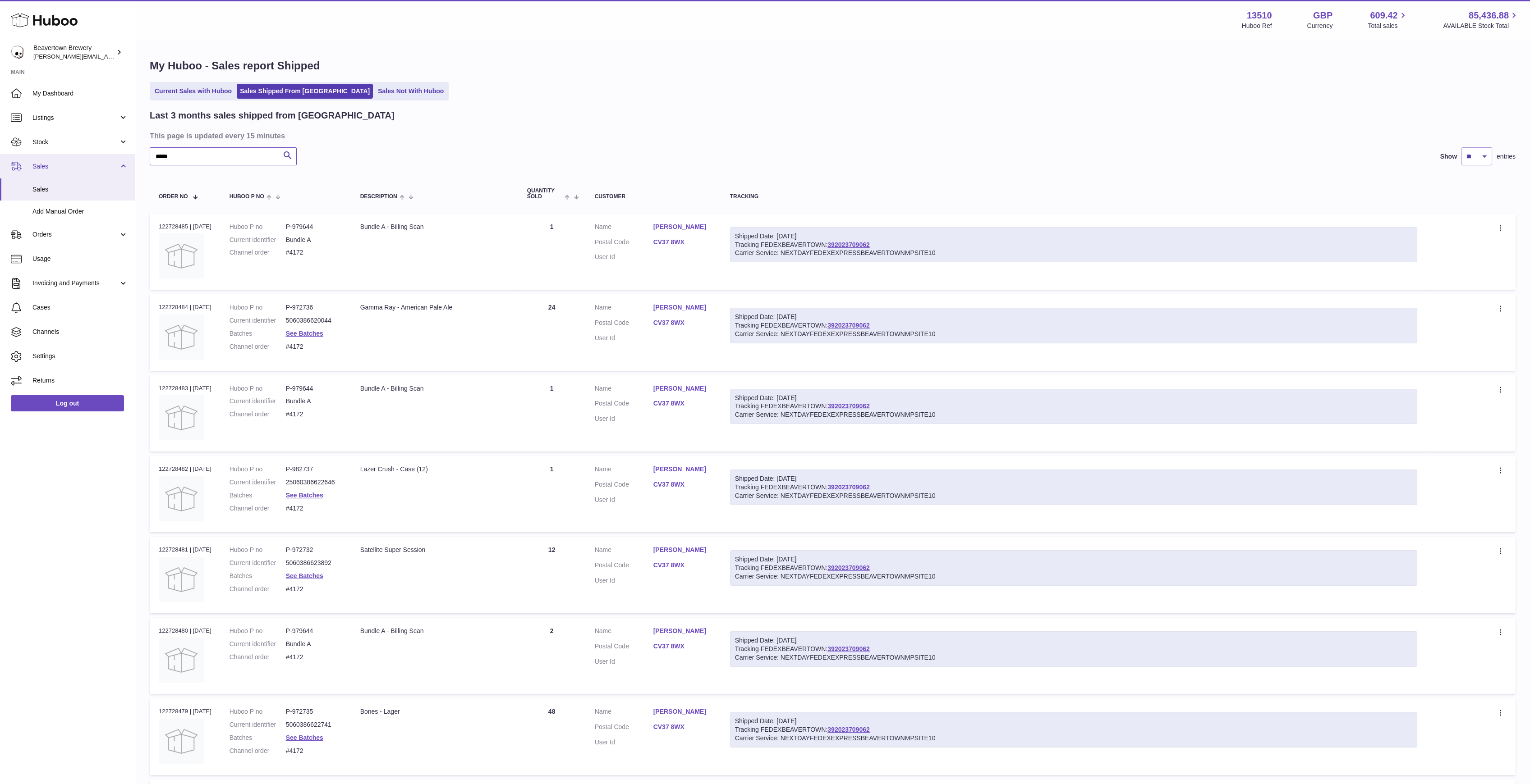
drag, startPoint x: 203, startPoint y: 153, endPoint x: 94, endPoint y: 154, distance: 109.0
click at [94, 154] on div "Huboo Beavertown Brewery [PERSON_NAME][EMAIL_ADDRESS][PERSON_NAME][DOMAIN_NAME]…" at bounding box center [765, 506] width 1530 height 1012
paste input "text"
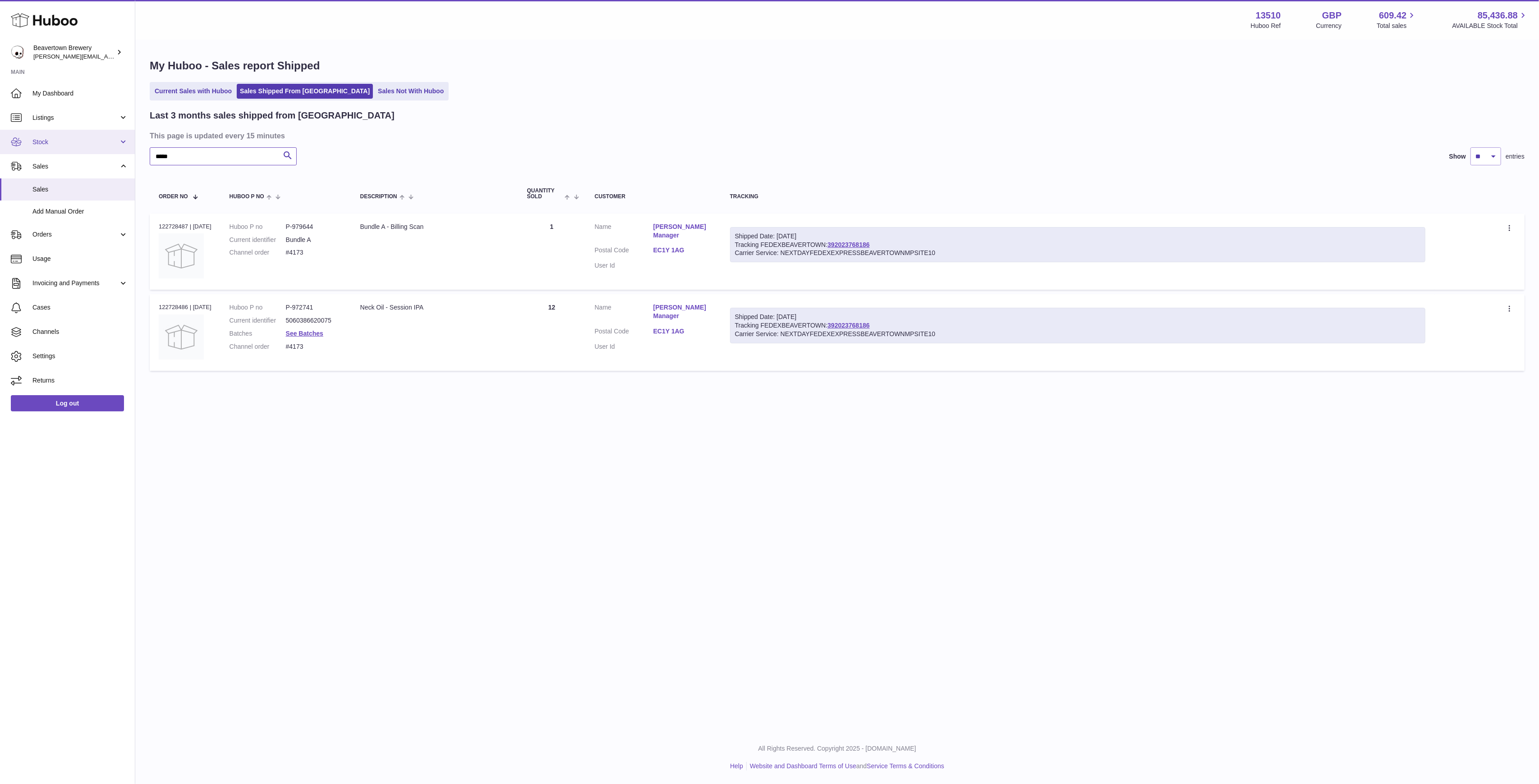
type input "*****"
